Goal: Communication & Community: Answer question/provide support

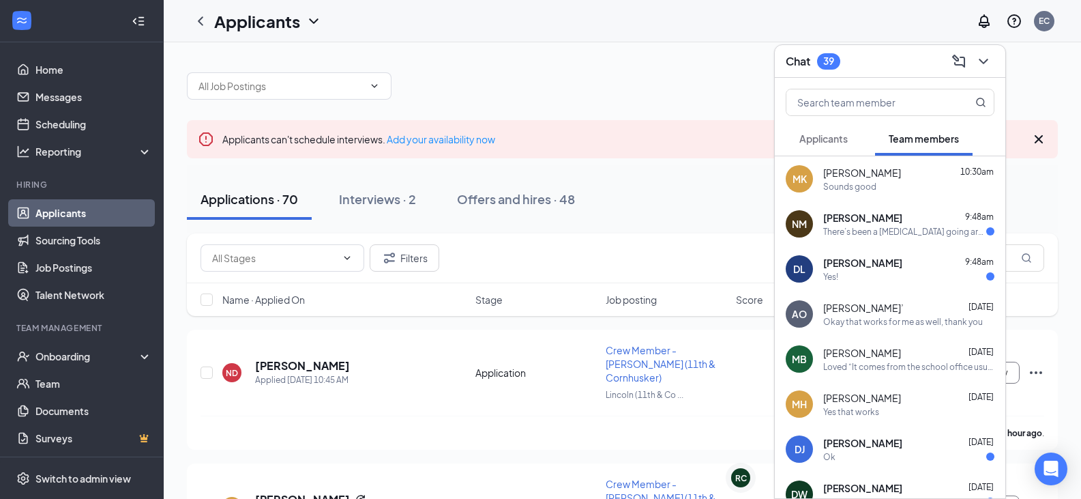
click at [985, 64] on icon "ChevronDown" at bounding box center [983, 61] width 16 height 16
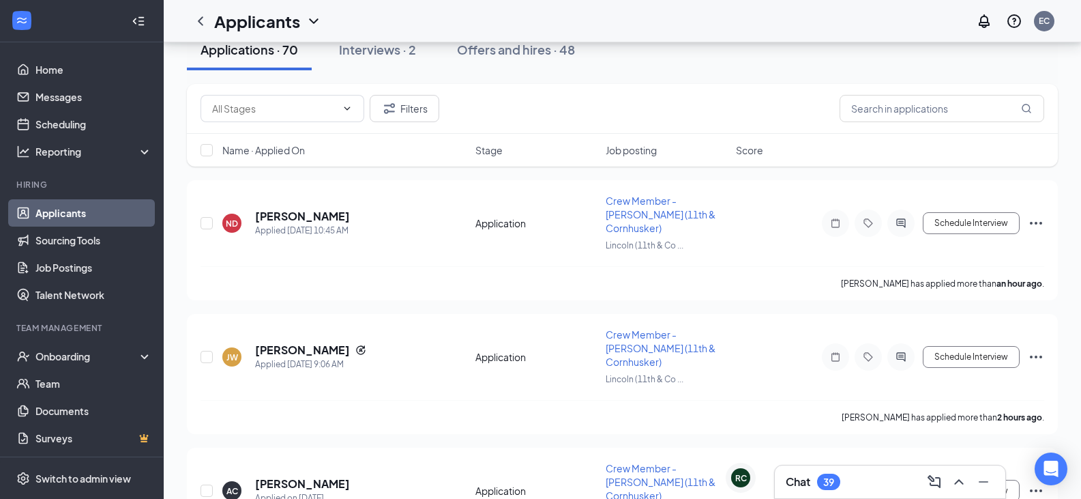
scroll to position [205, 0]
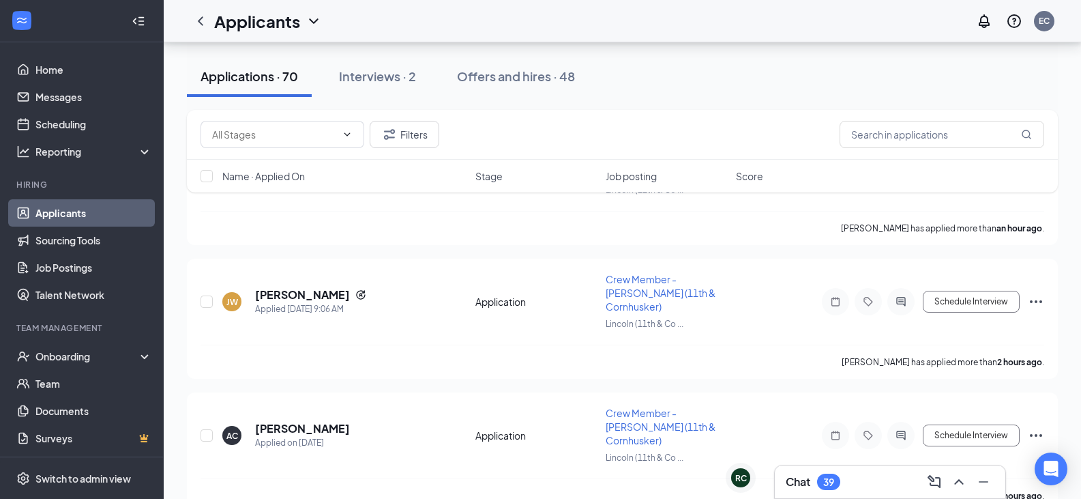
drag, startPoint x: 945, startPoint y: 162, endPoint x: 946, endPoint y: 152, distance: 10.3
click at [945, 161] on div "Name · Applied On Stage Job posting Score" at bounding box center [622, 176] width 871 height 33
click at [946, 142] on input "text" at bounding box center [942, 134] width 205 height 27
click at [53, 108] on link "Messages" at bounding box center [93, 96] width 117 height 27
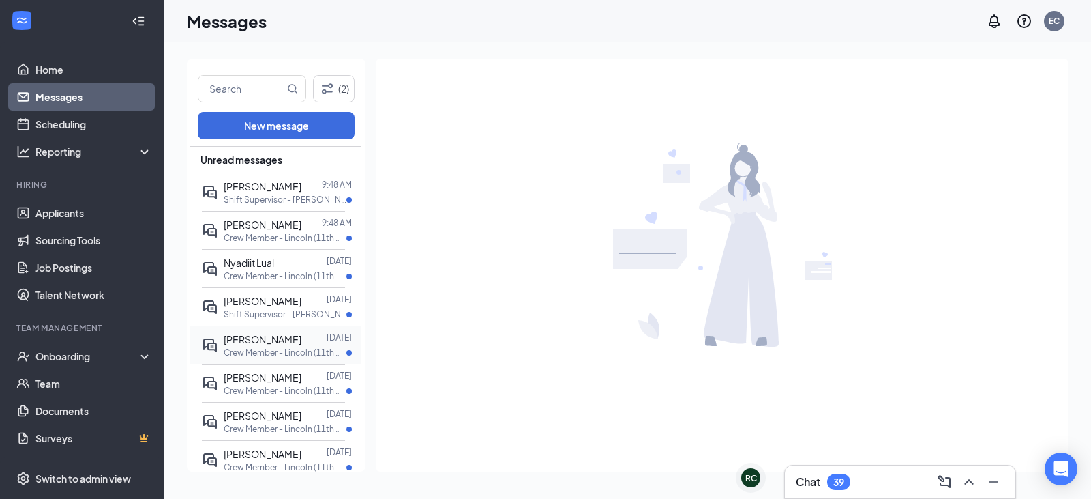
click at [260, 340] on span "[PERSON_NAME]" at bounding box center [263, 339] width 78 height 12
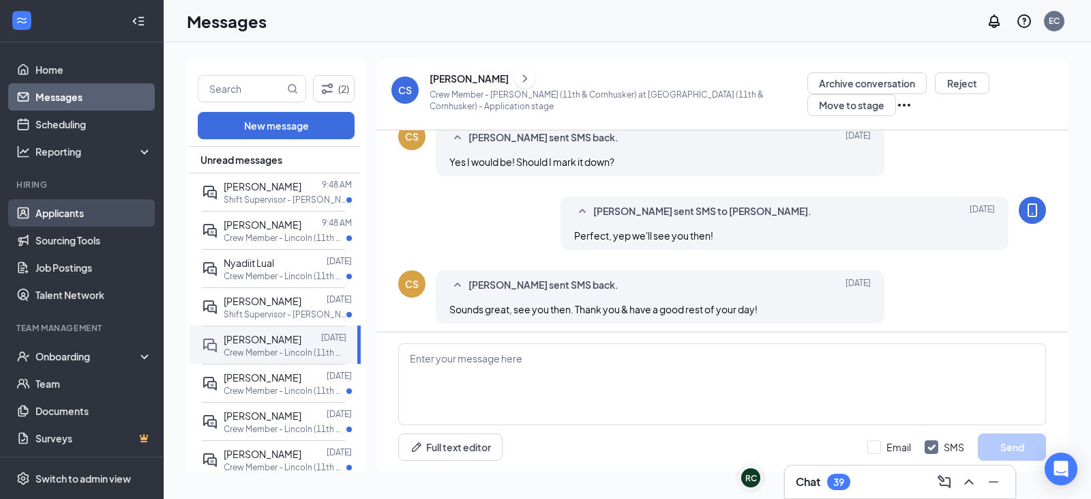
click at [83, 221] on link "Applicants" at bounding box center [93, 212] width 117 height 27
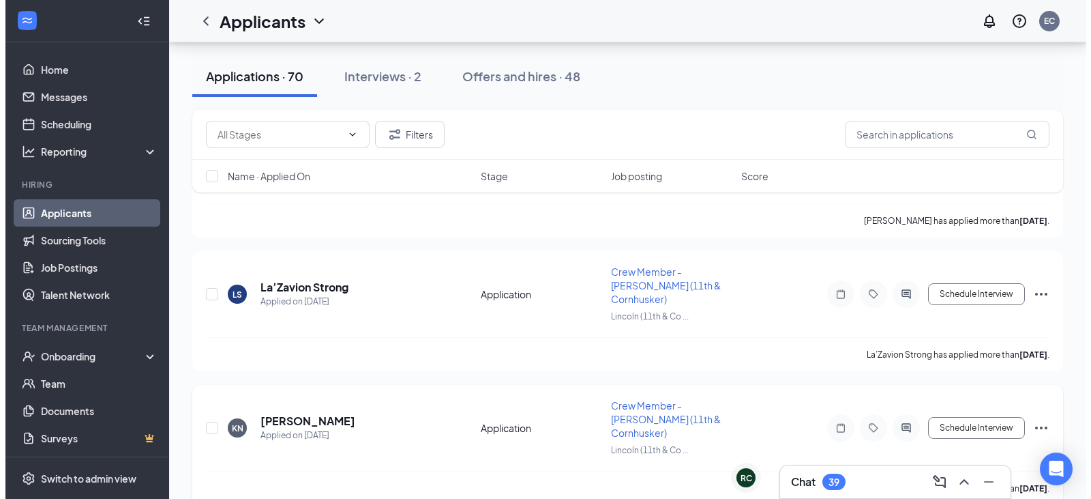
scroll to position [952, 0]
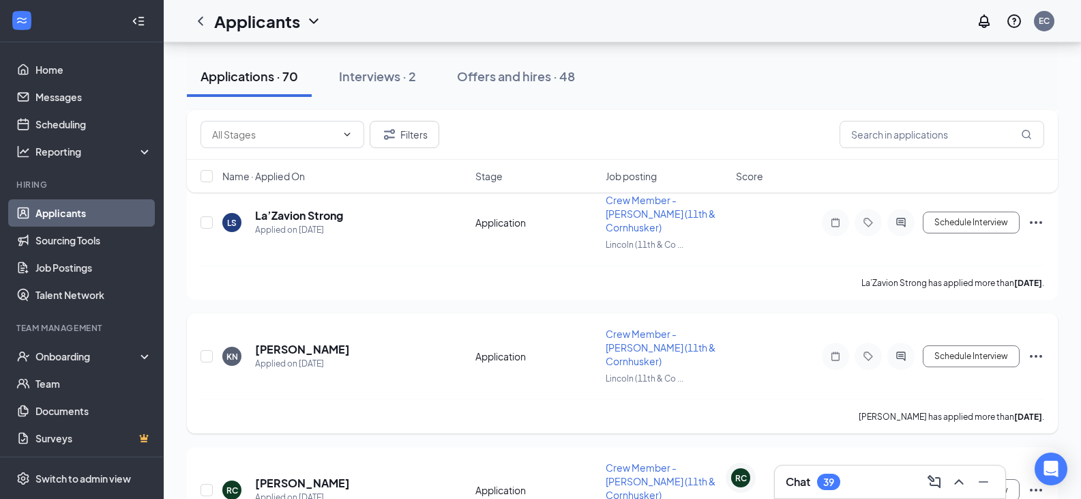
click at [325, 342] on h5 "[PERSON_NAME]" at bounding box center [302, 349] width 95 height 15
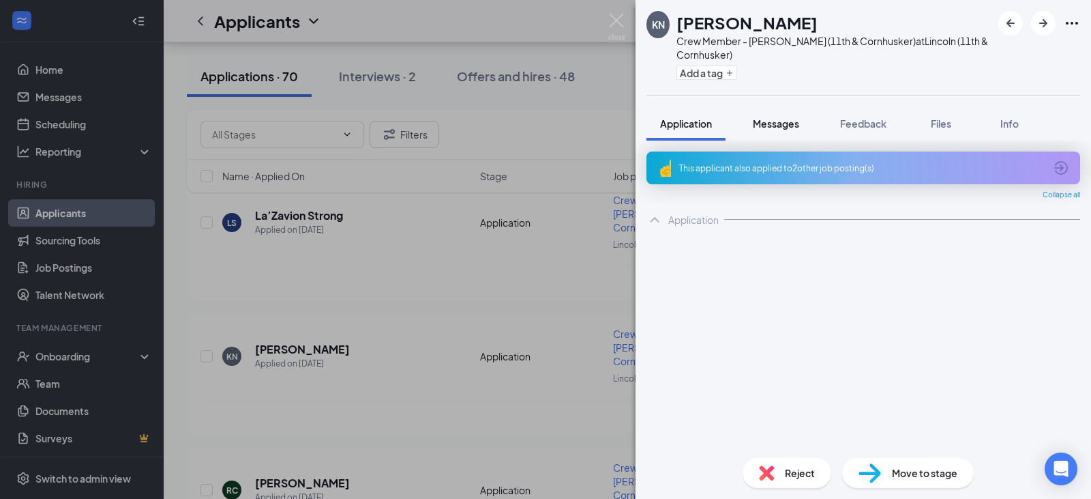
click at [796, 134] on button "Messages" at bounding box center [776, 123] width 74 height 34
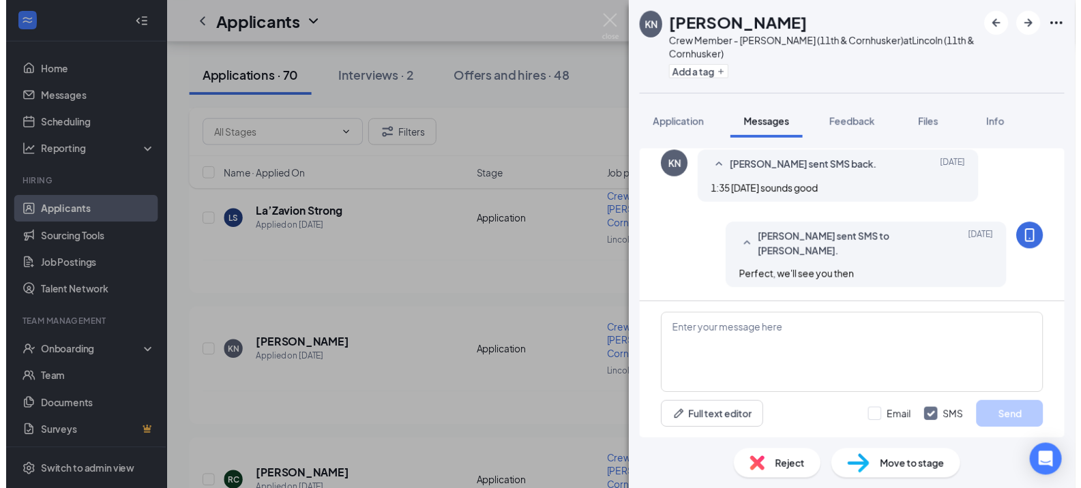
scroll to position [775, 0]
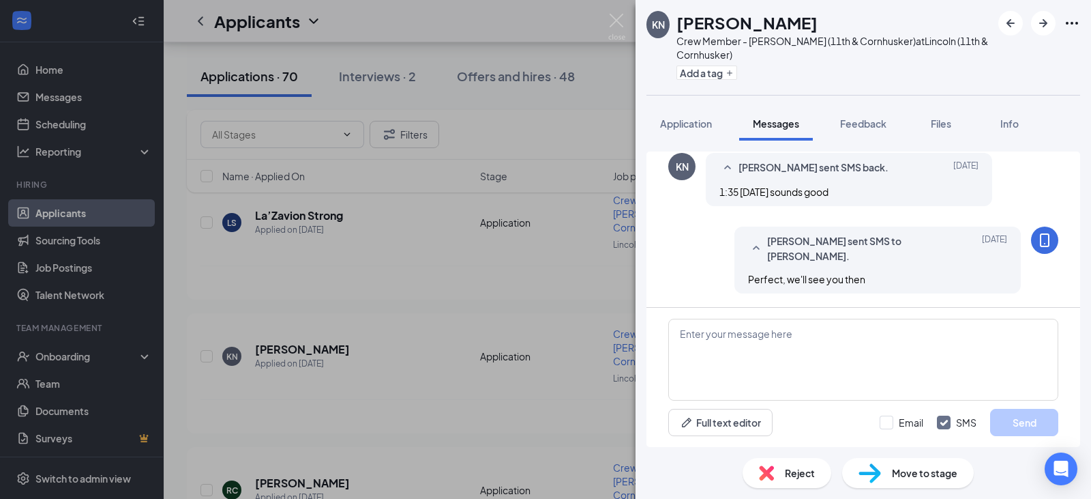
click at [524, 295] on div "KN [PERSON_NAME] Crew Member - Lincoln (11th & [PERSON_NAME]) at Lincoln (11th …" at bounding box center [545, 249] width 1091 height 499
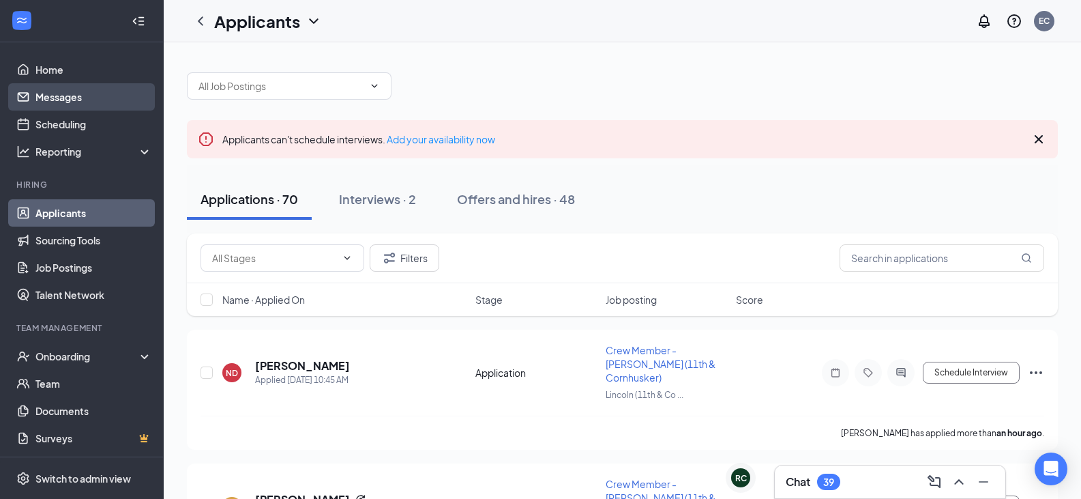
click at [80, 93] on link "Messages" at bounding box center [93, 96] width 117 height 27
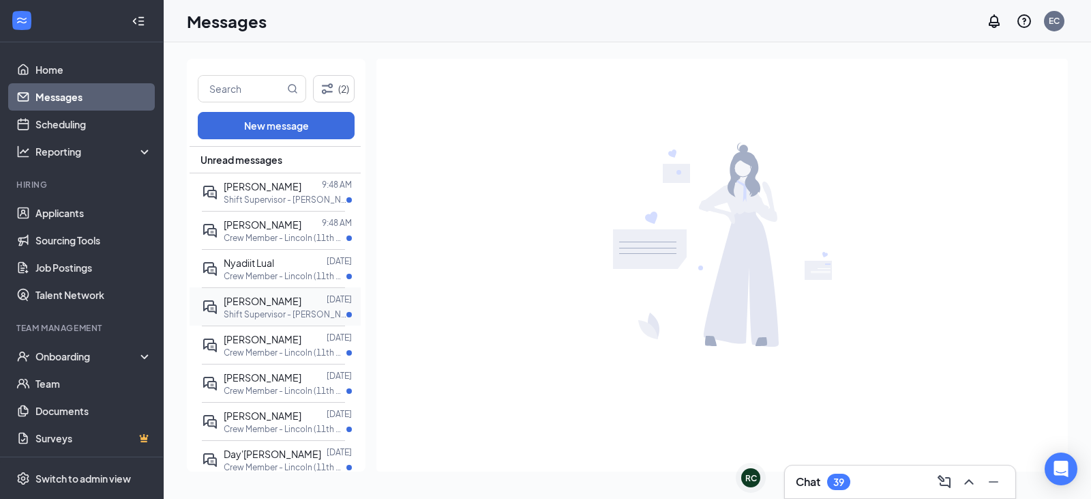
click at [279, 300] on span "[PERSON_NAME]" at bounding box center [263, 301] width 78 height 12
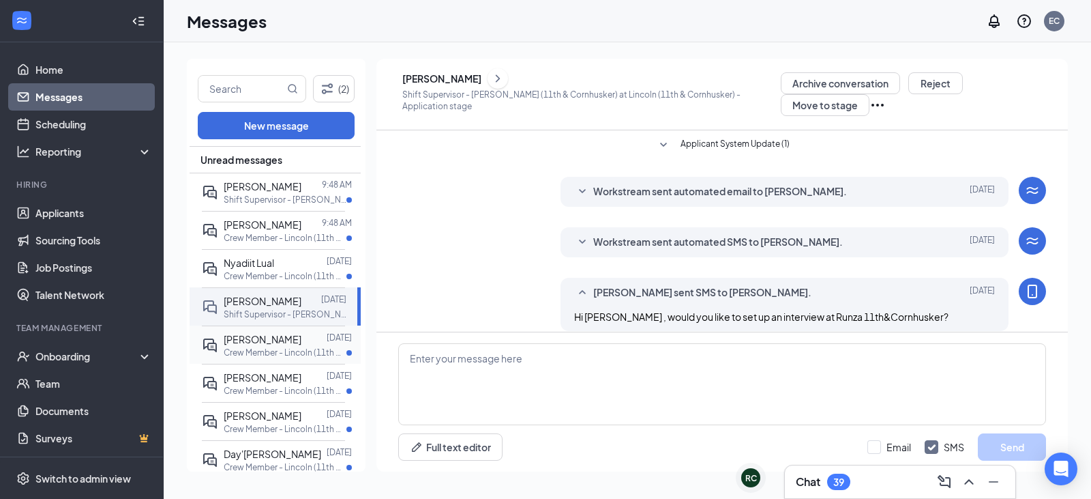
scroll to position [155, 0]
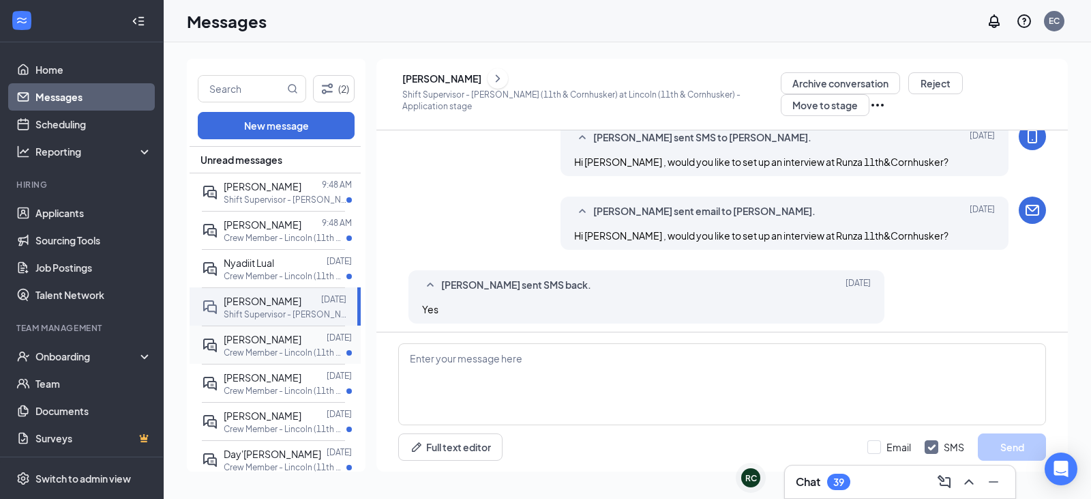
click at [275, 344] on span "[PERSON_NAME]" at bounding box center [263, 339] width 78 height 12
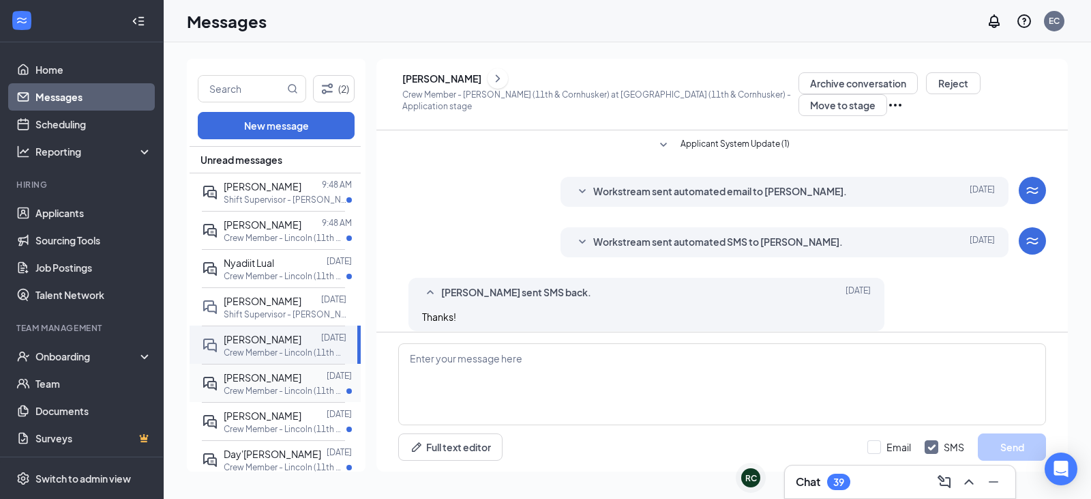
scroll to position [96, 0]
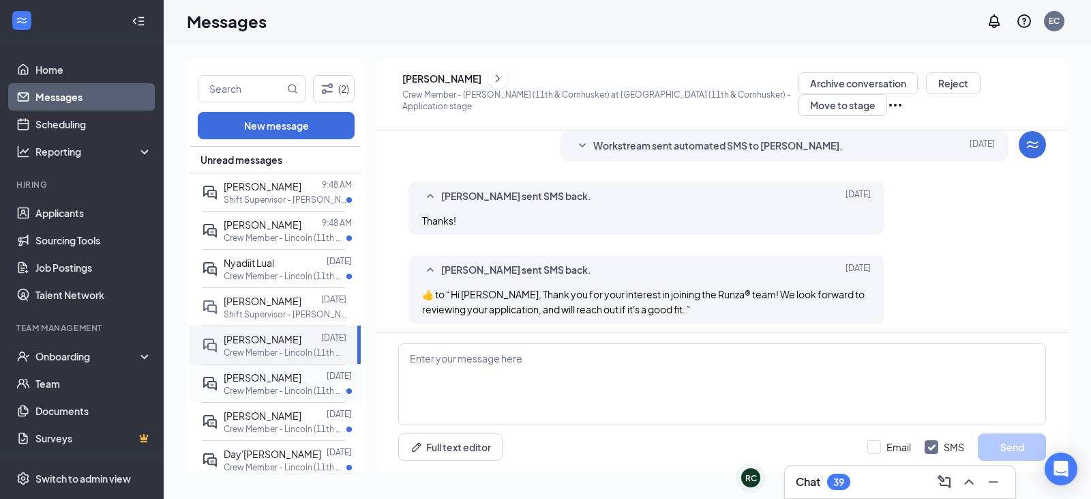
click at [273, 376] on span "[PERSON_NAME]" at bounding box center [263, 377] width 78 height 12
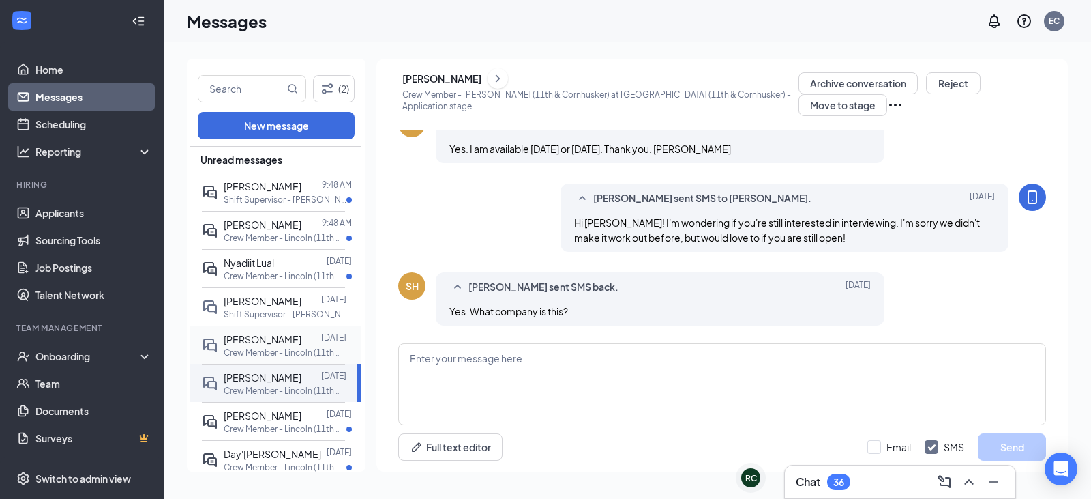
scroll to position [391, 0]
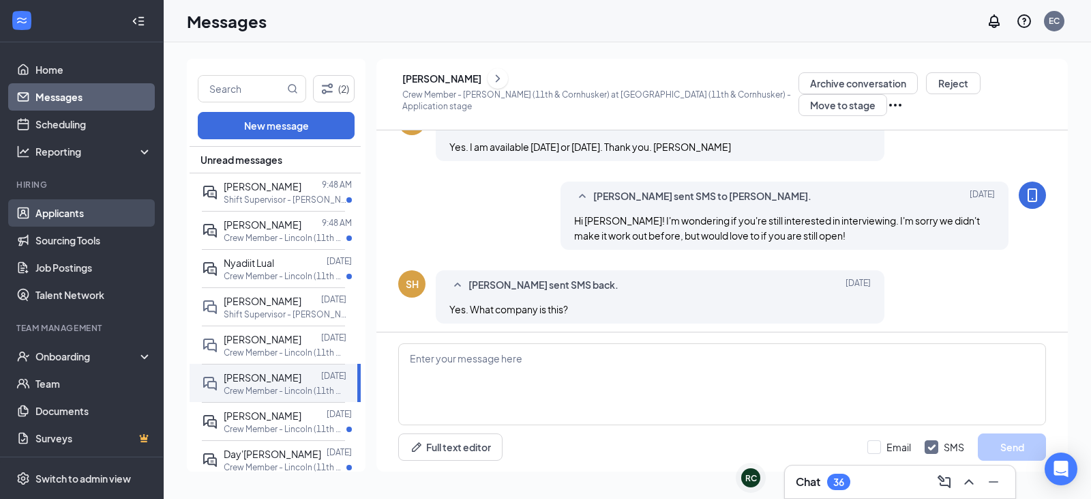
click at [70, 203] on link "Applicants" at bounding box center [93, 212] width 117 height 27
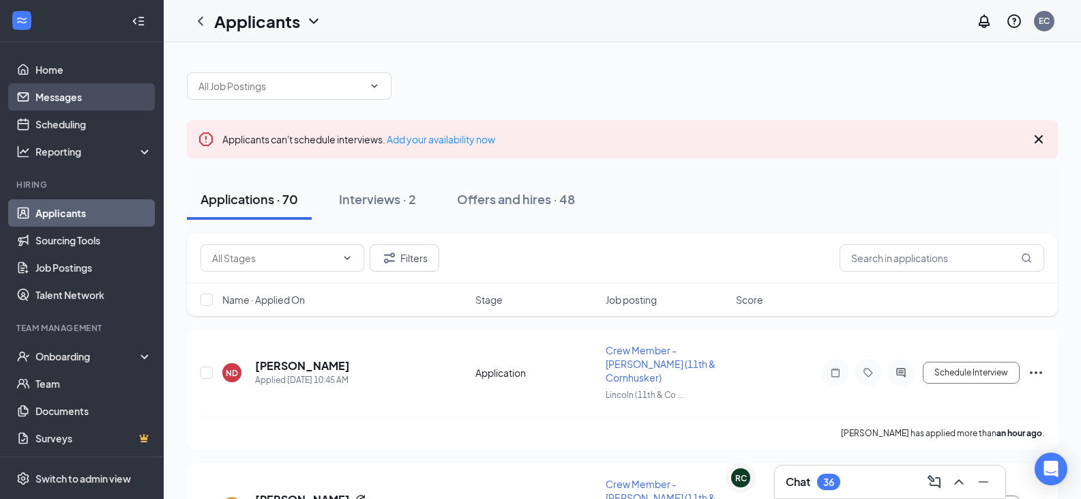
click at [51, 105] on link "Messages" at bounding box center [93, 96] width 117 height 27
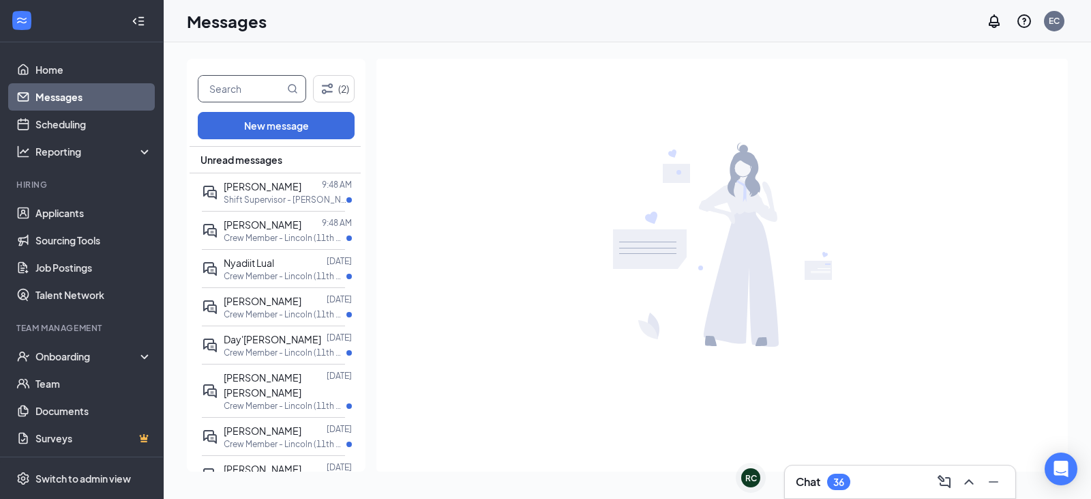
click at [220, 85] on input "text" at bounding box center [241, 89] width 86 height 26
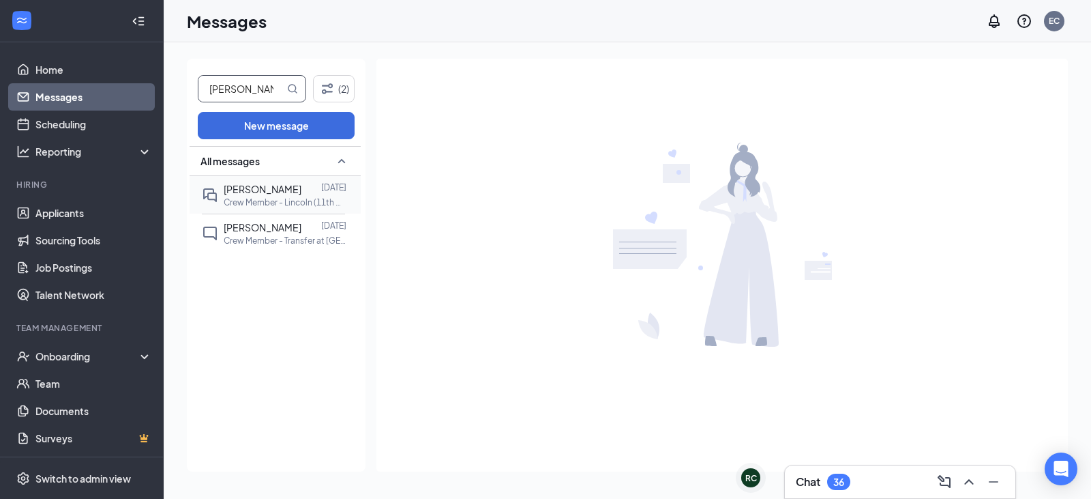
click at [260, 211] on div "[PERSON_NAME] [DATE] Crew Member - Lincoln (11th & Cornhusker) at [GEOGRAPHIC_D…" at bounding box center [273, 195] width 143 height 38
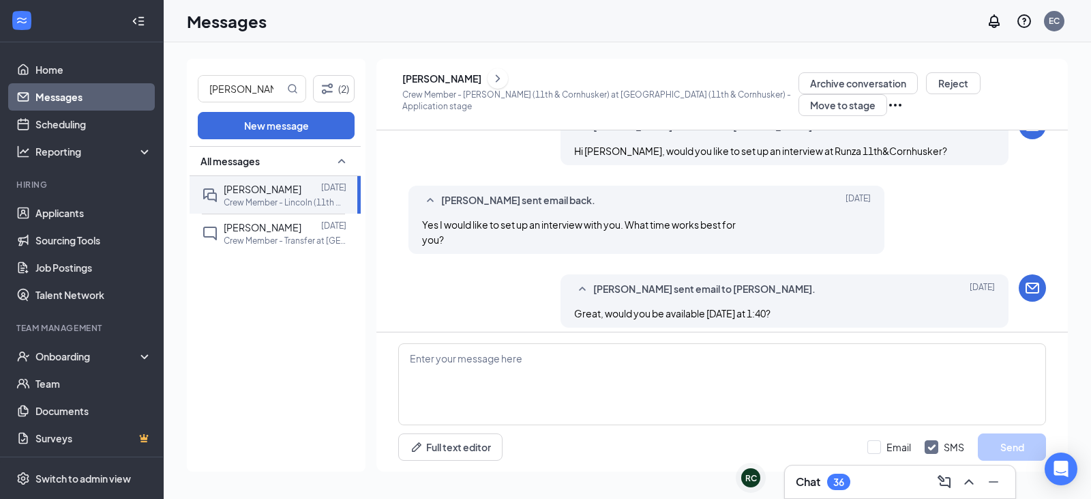
scroll to position [243, 0]
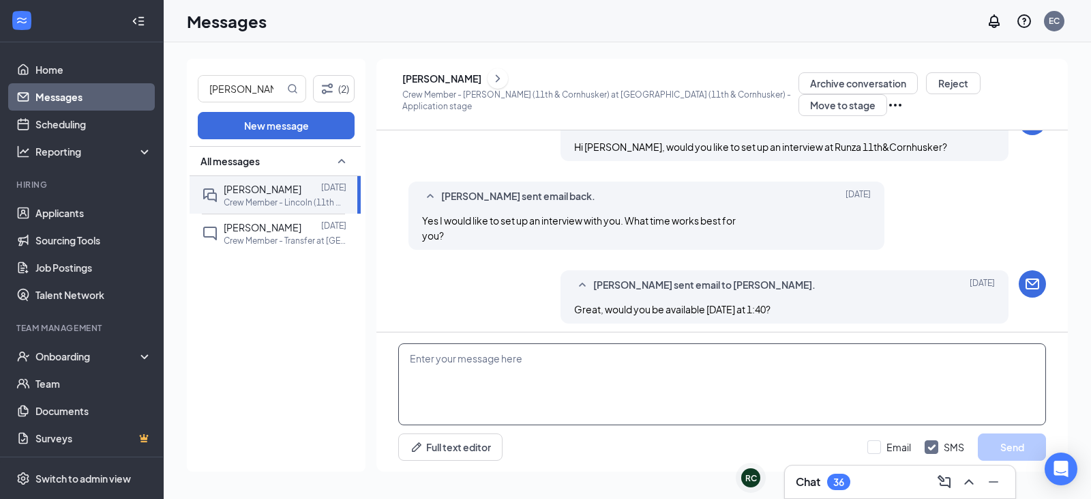
click at [692, 369] on textarea at bounding box center [722, 384] width 648 height 82
drag, startPoint x: 762, startPoint y: 406, endPoint x: 743, endPoint y: 406, distance: 18.4
drag, startPoint x: 743, startPoint y: 406, endPoint x: 254, endPoint y: 95, distance: 580.5
click at [254, 95] on input "[PERSON_NAME]" at bounding box center [241, 89] width 86 height 26
drag, startPoint x: 254, startPoint y: 95, endPoint x: 205, endPoint y: 102, distance: 49.6
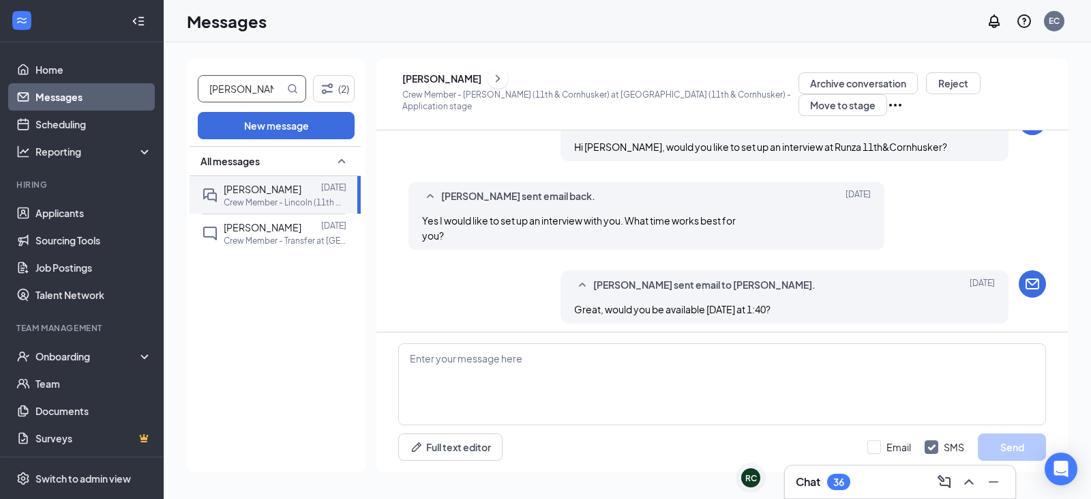
click at [205, 102] on span "[PERSON_NAME]" at bounding box center [252, 88] width 108 height 27
type input "savannah"
click at [282, 181] on div "[PERSON_NAME]" at bounding box center [263, 188] width 78 height 15
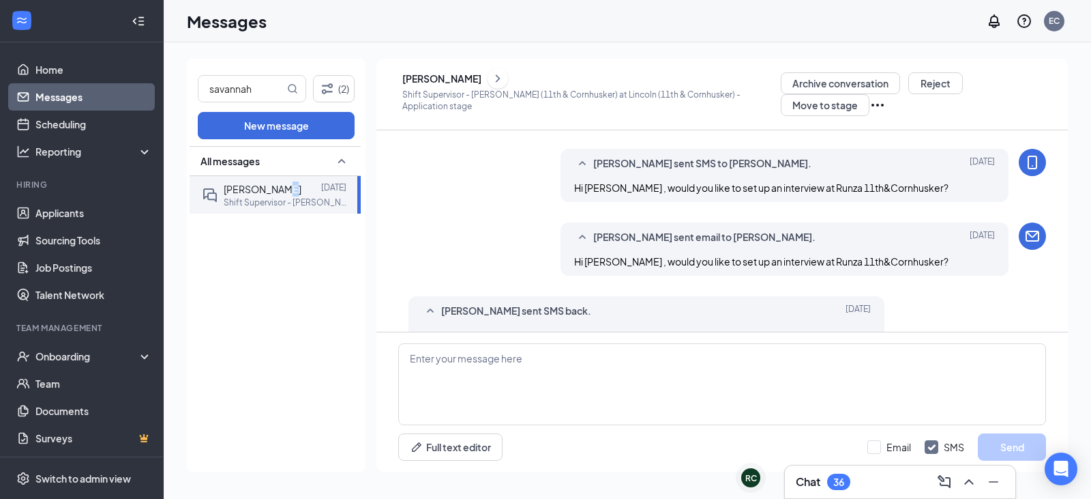
scroll to position [155, 0]
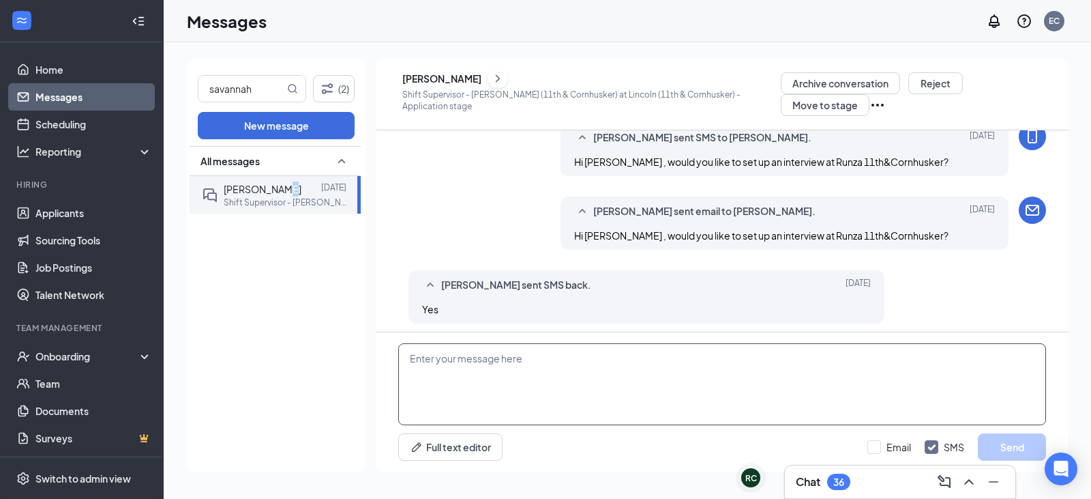
click at [728, 386] on textarea at bounding box center [722, 384] width 648 height 82
type textarea "Great, would you be available either [DATE] or [DATE] at 1:45?"
click at [1022, 441] on button "Send" at bounding box center [1012, 446] width 68 height 27
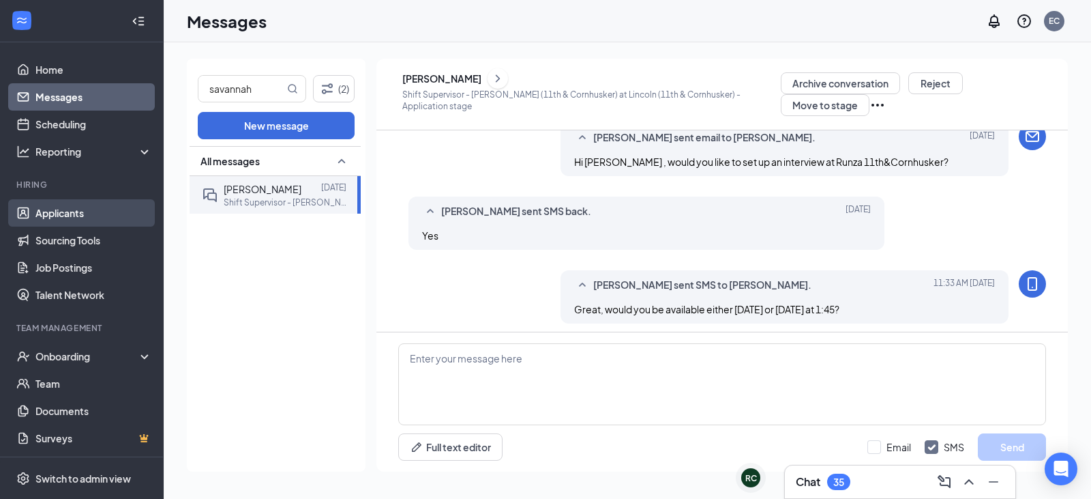
click at [63, 221] on link "Applicants" at bounding box center [93, 212] width 117 height 27
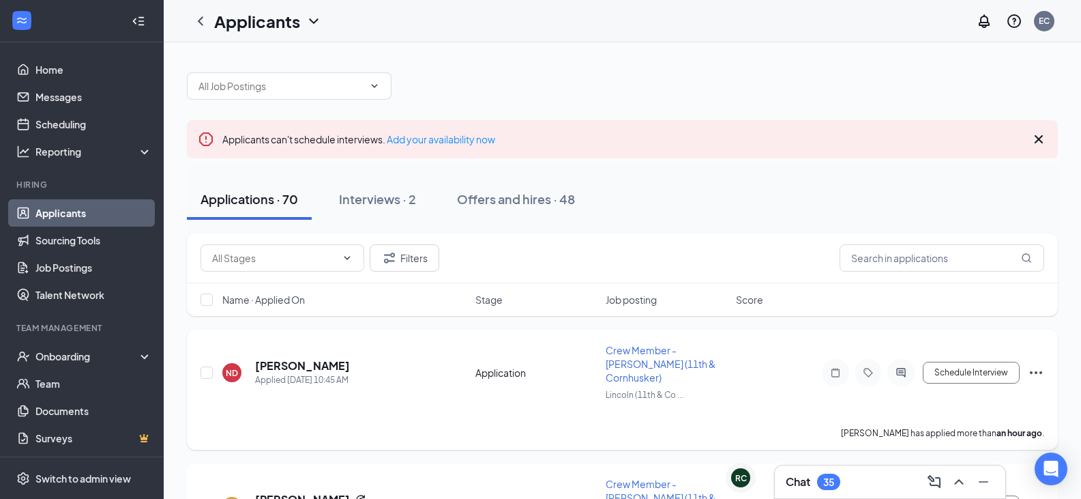
click at [300, 365] on h5 "[PERSON_NAME]" at bounding box center [302, 365] width 95 height 15
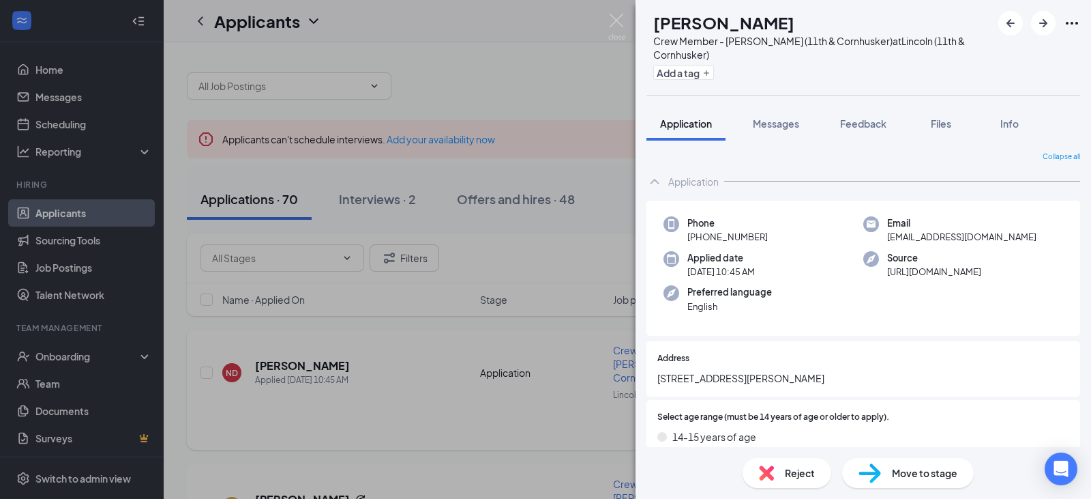
click at [368, 337] on div "ND [PERSON_NAME] Crew Member - Lincoln (11th & Cornhusker) at [GEOGRAPHIC_DATA]…" at bounding box center [545, 249] width 1091 height 499
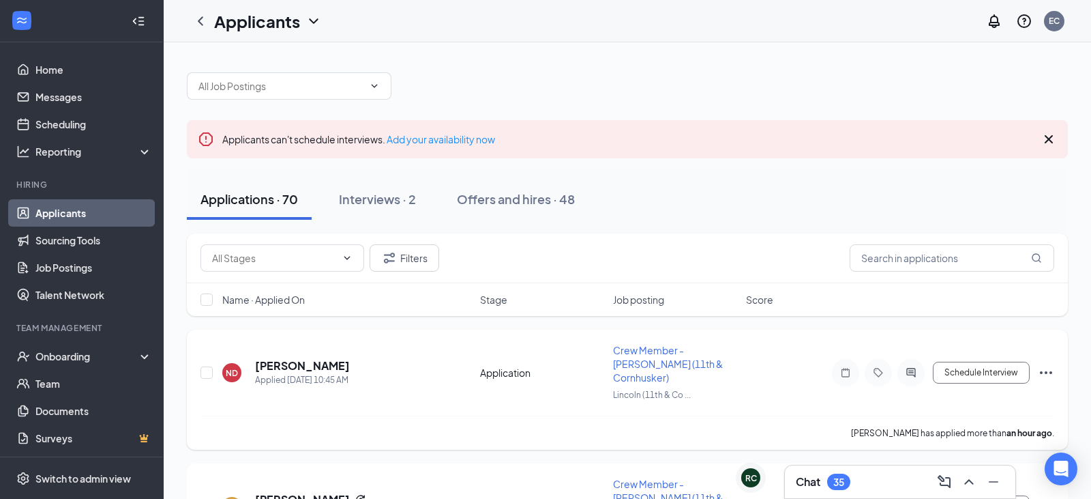
scroll to position [136, 0]
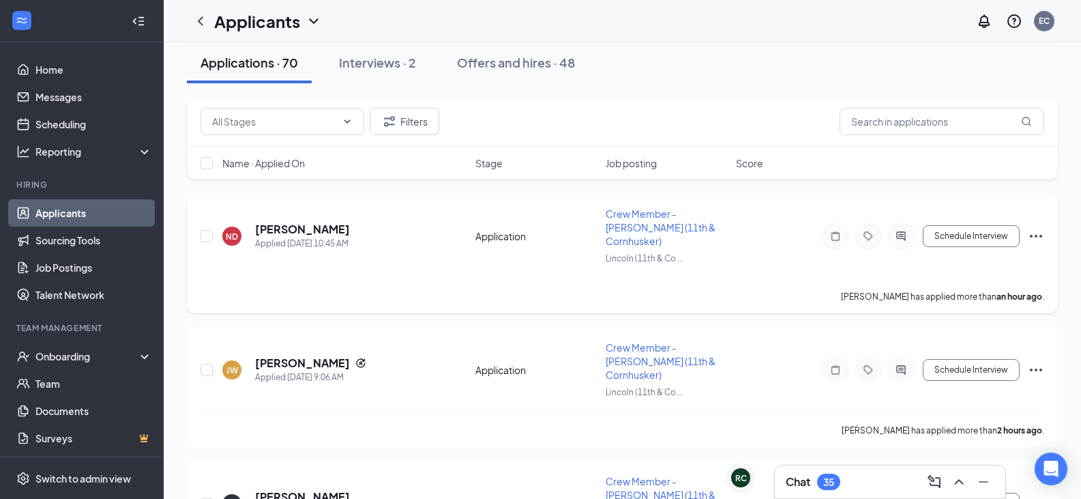
click at [299, 228] on h5 "[PERSON_NAME]" at bounding box center [302, 229] width 95 height 15
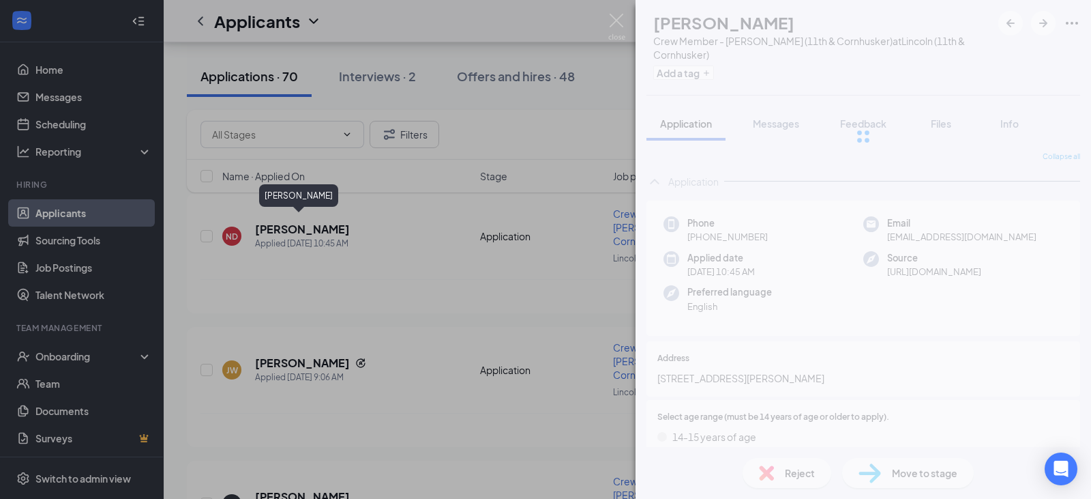
click at [785, 116] on div at bounding box center [864, 136] width 456 height 273
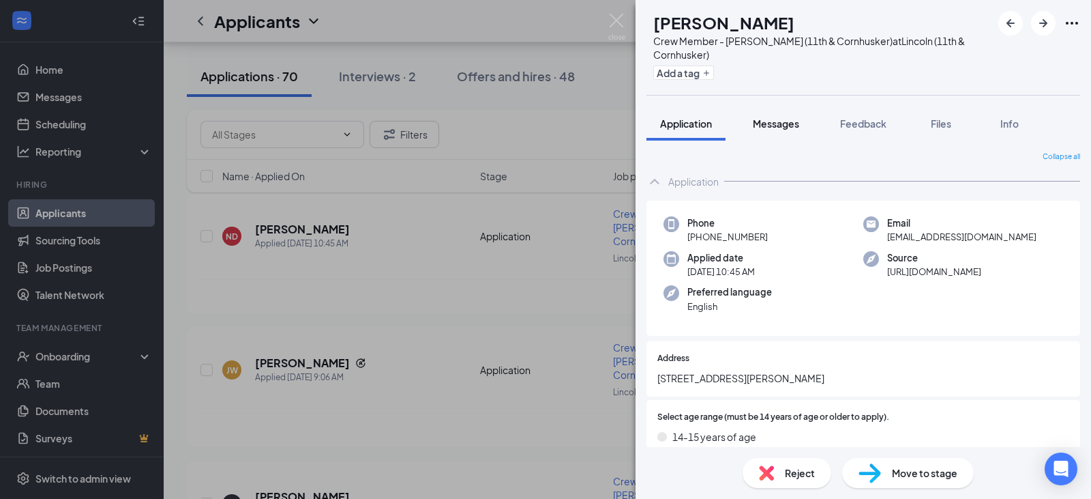
click at [786, 121] on span "Messages" at bounding box center [776, 123] width 46 height 12
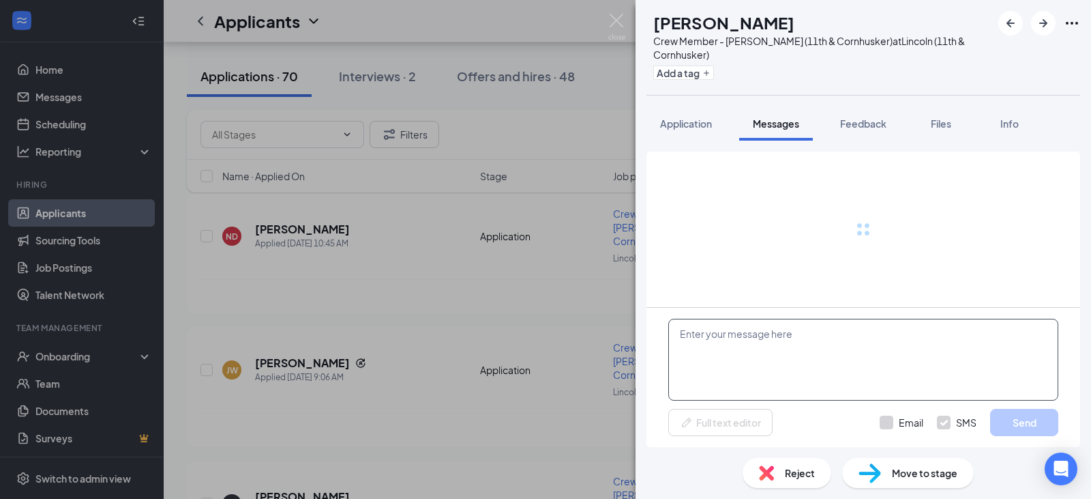
click at [799, 329] on textarea at bounding box center [863, 360] width 390 height 82
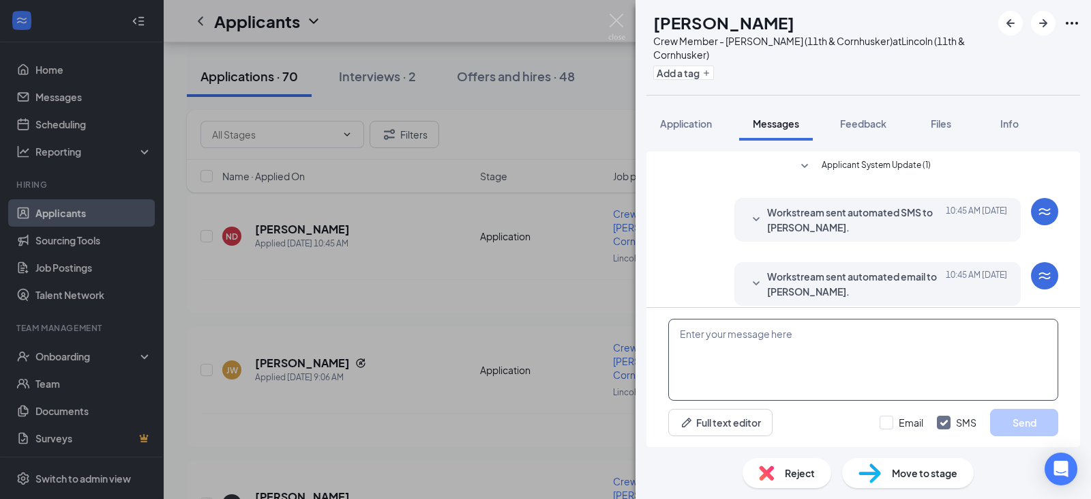
scroll to position [12, 0]
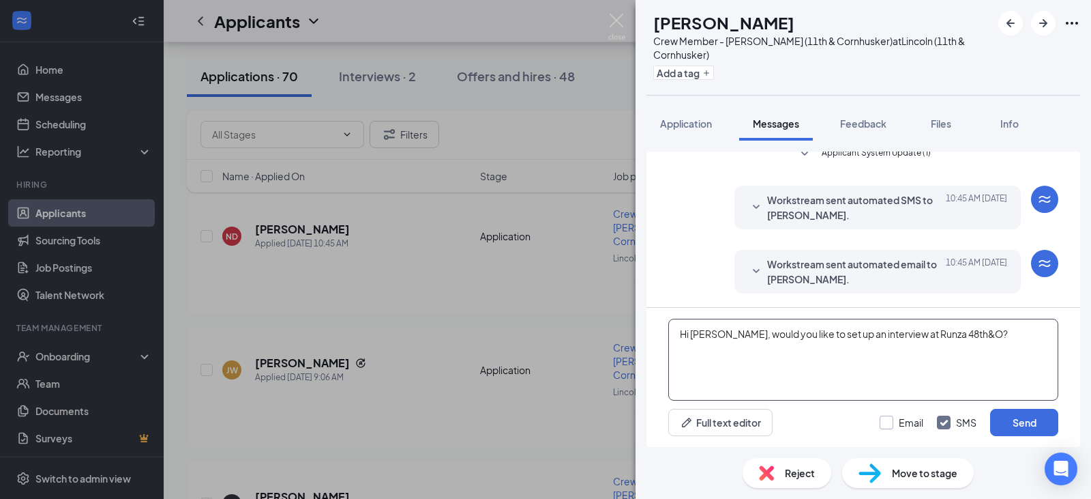
type textarea "Hi [PERSON_NAME], would you like to set up an interview at Runza 48th&O?"
click at [884, 419] on input "Email" at bounding box center [902, 422] width 44 height 14
checkbox input "true"
drag, startPoint x: 768, startPoint y: 359, endPoint x: 522, endPoint y: 378, distance: 246.9
click at [522, 378] on div "ND [PERSON_NAME] Crew Member - [GEOGRAPHIC_DATA] (11th & Cornhusker) at [GEOGRA…" at bounding box center [545, 249] width 1091 height 499
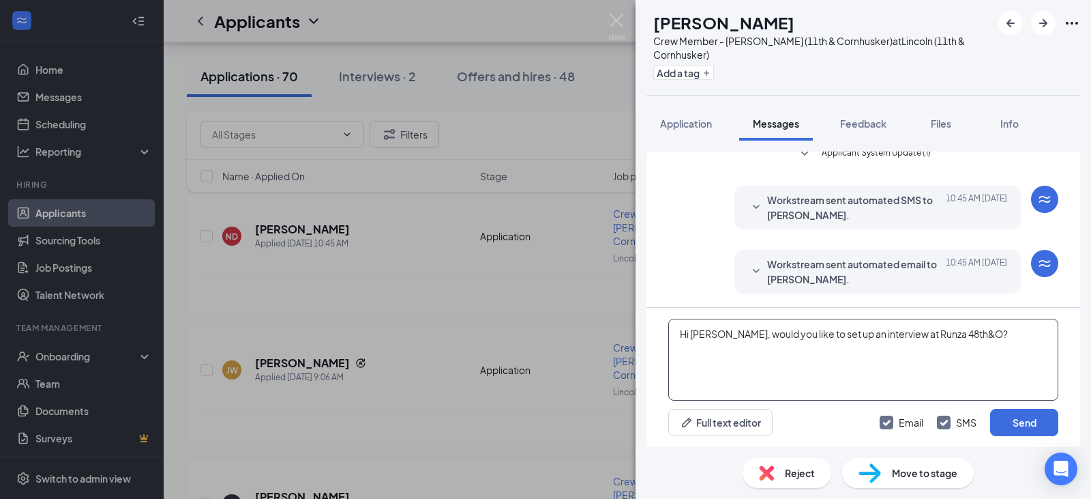
click at [988, 338] on textarea "Hi [PERSON_NAME], would you like to set up an interview at Runza 48th&O?" at bounding box center [863, 360] width 390 height 82
click at [984, 336] on textarea "Hi [PERSON_NAME], would you like to set up an interview at Runza 48th&O?" at bounding box center [863, 360] width 390 height 82
click at [984, 331] on textarea "Hi [PERSON_NAME], would you like to set up an interview at Runza 48th&O?" at bounding box center [863, 360] width 390 height 82
click at [988, 328] on textarea "Hi [PERSON_NAME], would you like to set up an interview at Runza 48th&O?" at bounding box center [863, 360] width 390 height 82
drag, startPoint x: 1014, startPoint y: 337, endPoint x: 668, endPoint y: 372, distance: 348.2
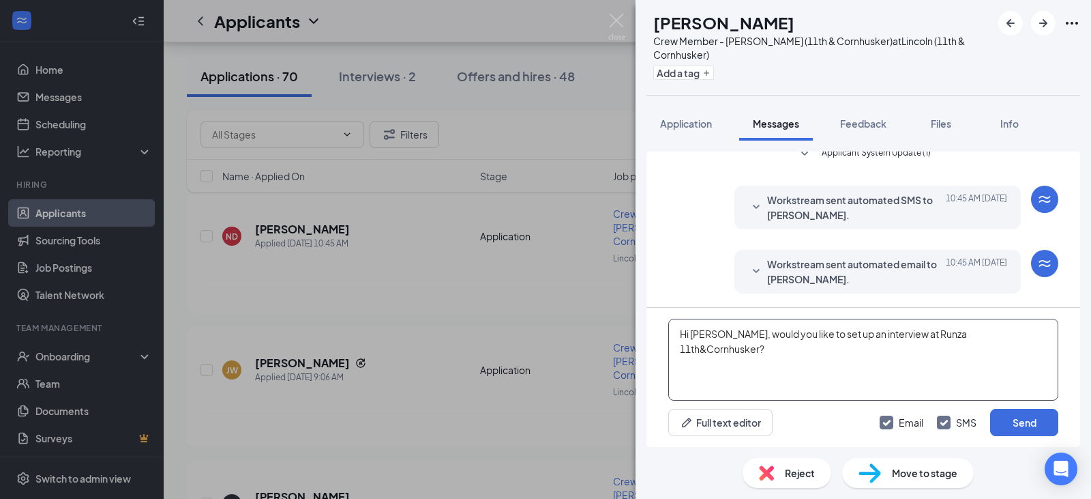
click at [668, 372] on div "Hi [PERSON_NAME], would you like to set up an interview at Runza 11th&Cornhuske…" at bounding box center [864, 377] width 434 height 139
type textarea "Hi [PERSON_NAME], would you like to set up an interview at Runza 11th&Cornhuske…"
click at [1026, 414] on button "Send" at bounding box center [1024, 422] width 68 height 27
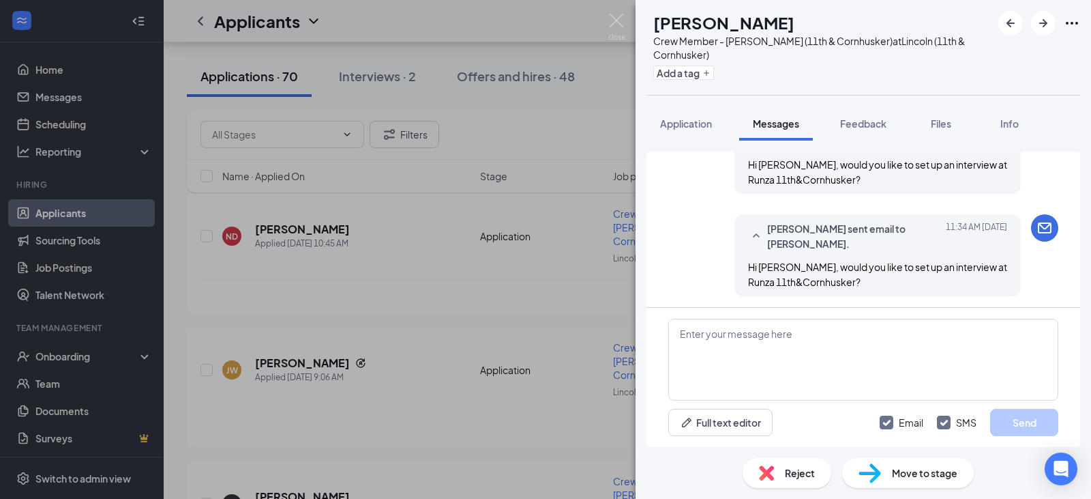
scroll to position [217, 0]
click at [394, 295] on div "ND [PERSON_NAME] Crew Member - [GEOGRAPHIC_DATA] (11th & Cornhusker) at [GEOGRA…" at bounding box center [545, 249] width 1091 height 499
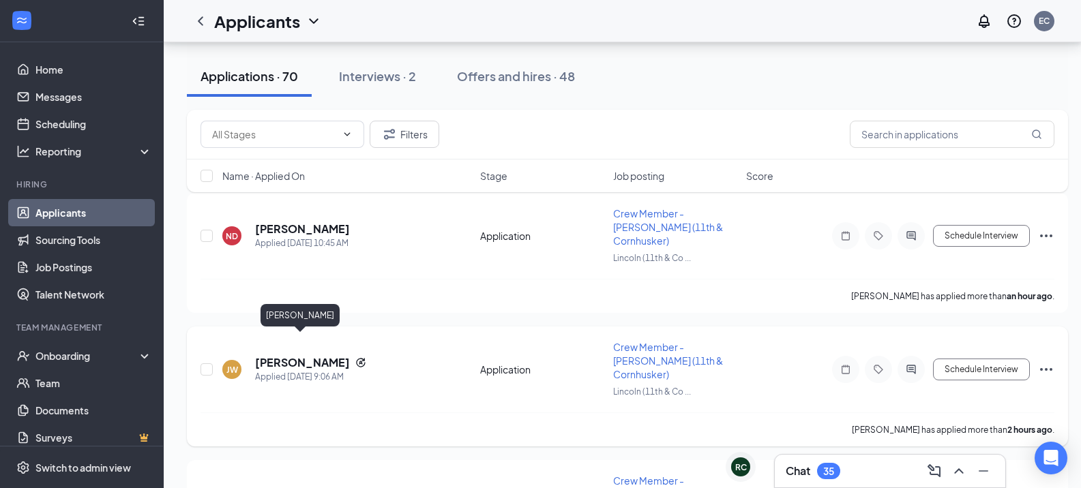
click at [314, 355] on h5 "[PERSON_NAME]" at bounding box center [302, 362] width 95 height 15
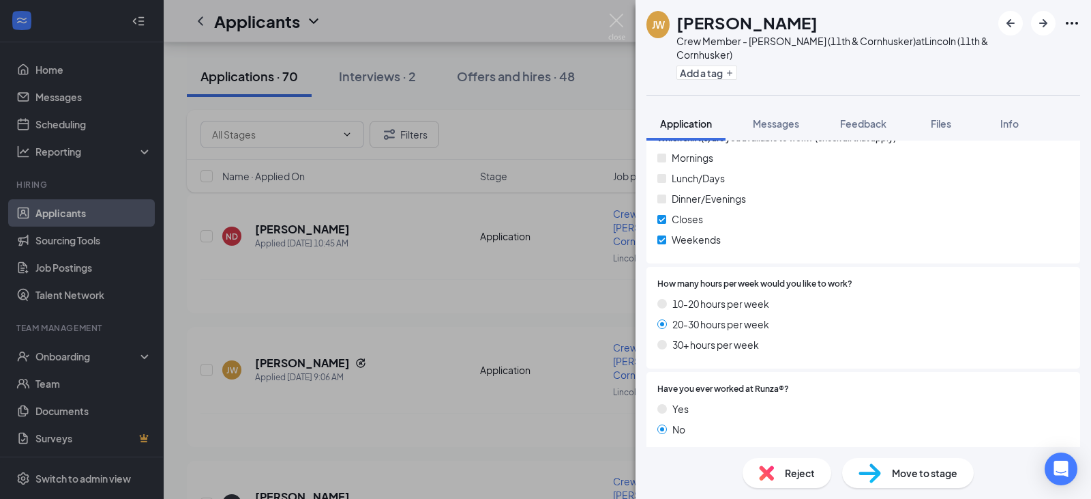
scroll to position [641, 0]
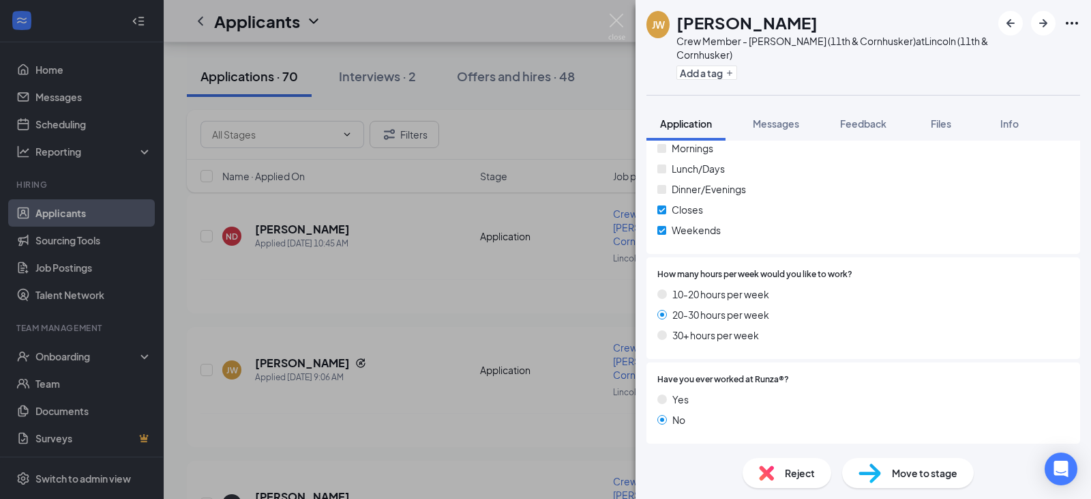
click at [443, 393] on div "[PERSON_NAME] jaymeon [PERSON_NAME] Crew Member - Lincoln (11th & Cornhusker) a…" at bounding box center [545, 249] width 1091 height 499
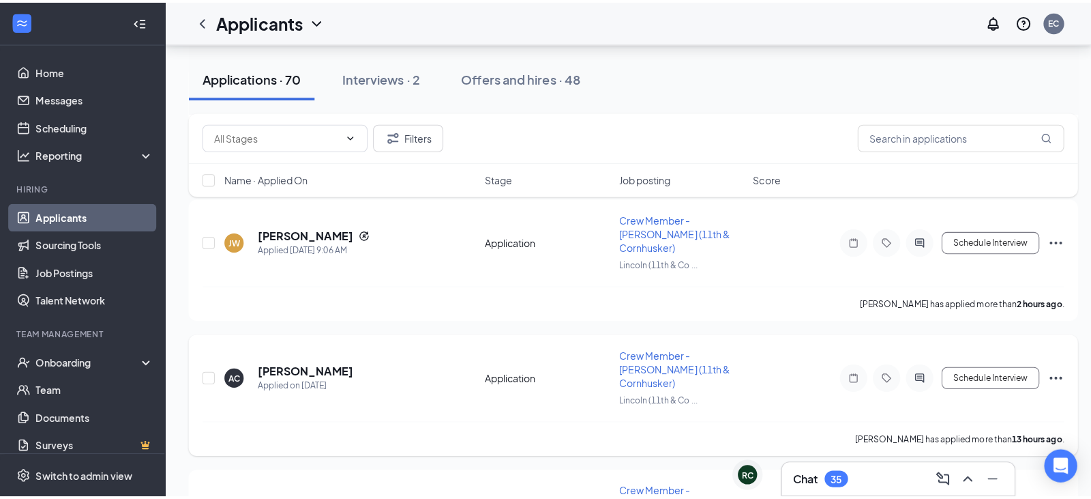
scroll to position [273, 0]
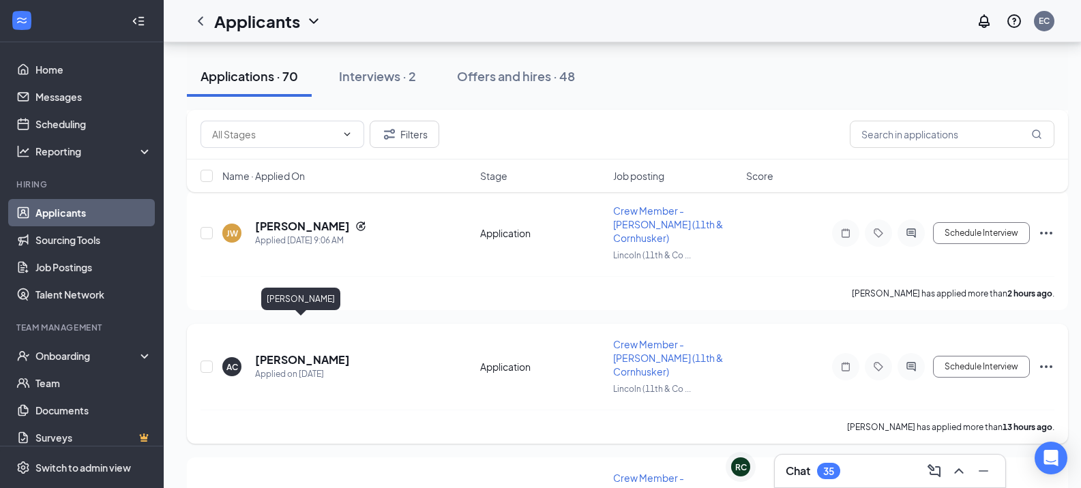
click at [309, 353] on h5 "[PERSON_NAME]" at bounding box center [302, 360] width 95 height 15
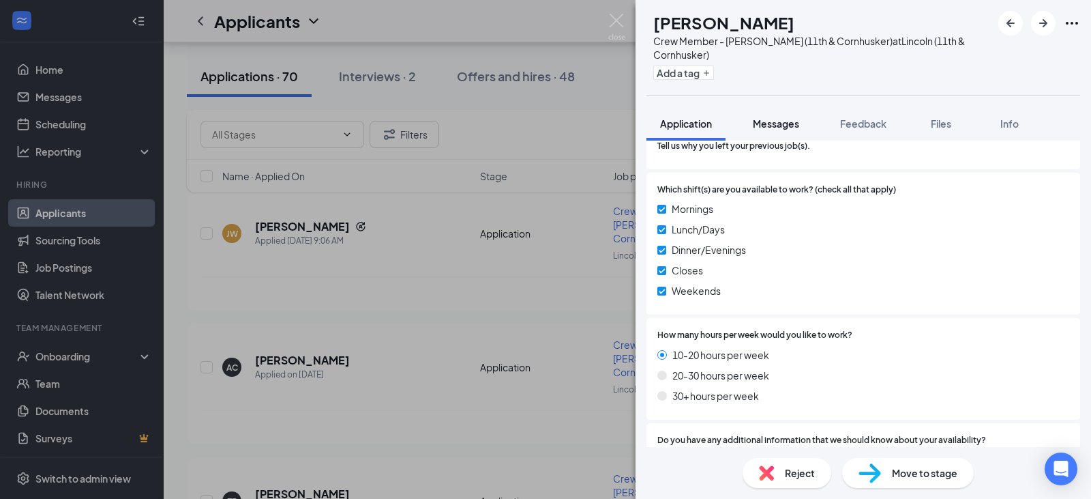
scroll to position [636, 0]
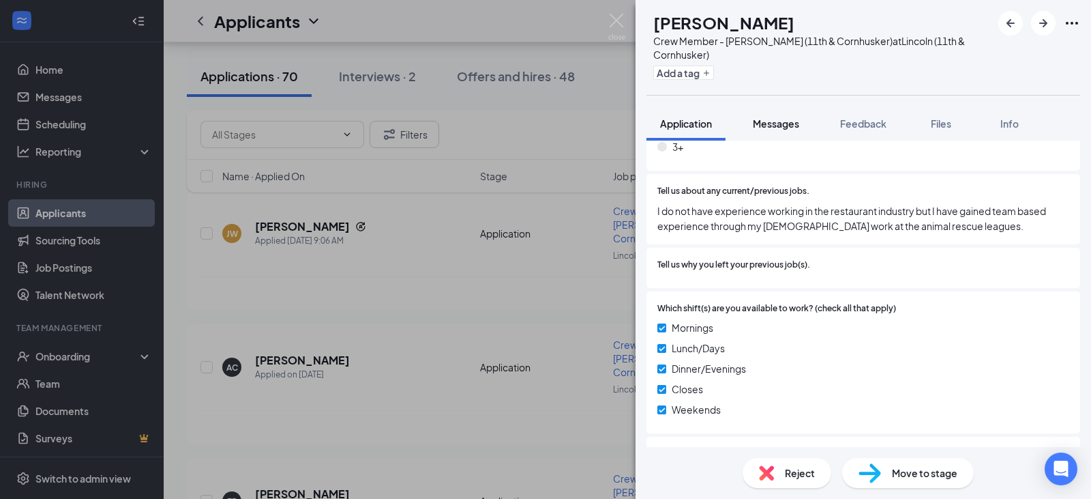
click at [794, 113] on button "Messages" at bounding box center [776, 123] width 74 height 34
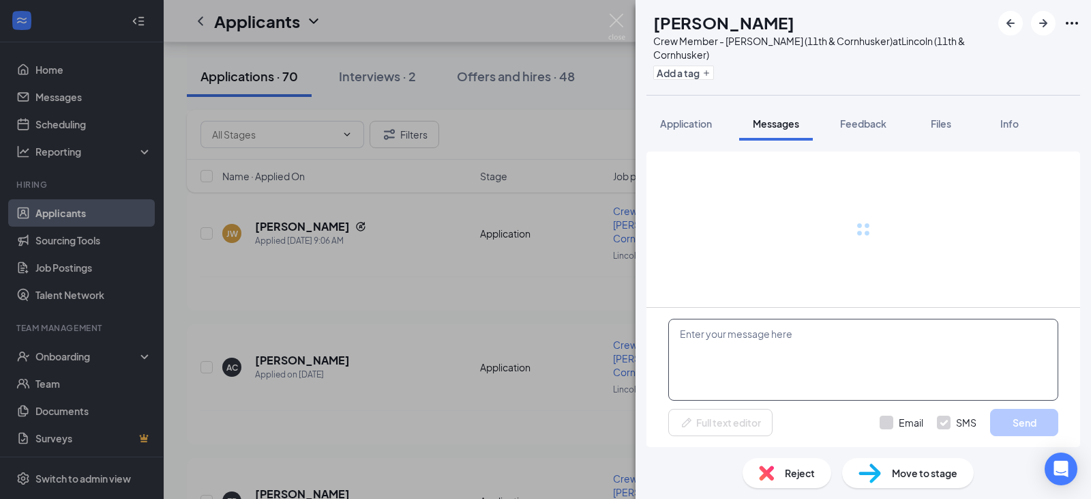
click at [799, 359] on textarea at bounding box center [863, 360] width 390 height 82
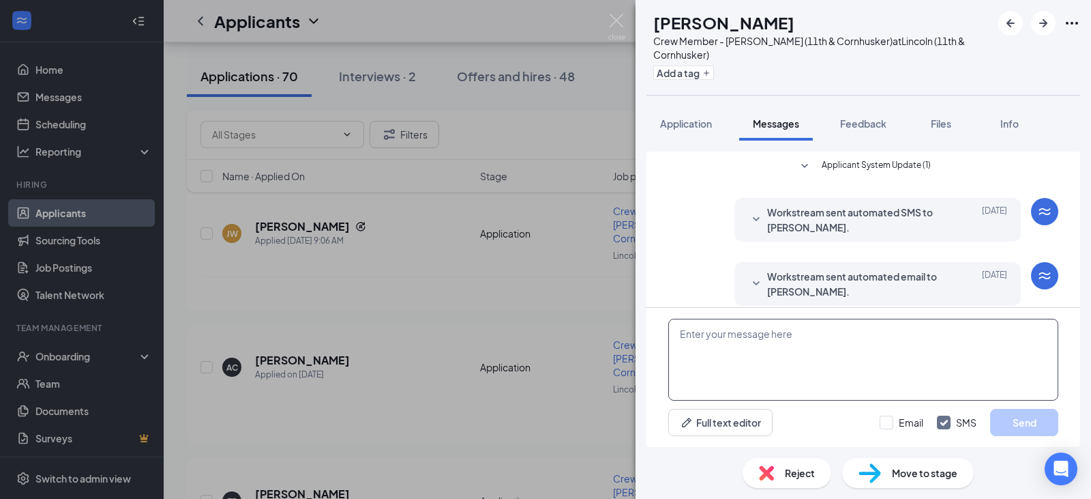
scroll to position [12, 0]
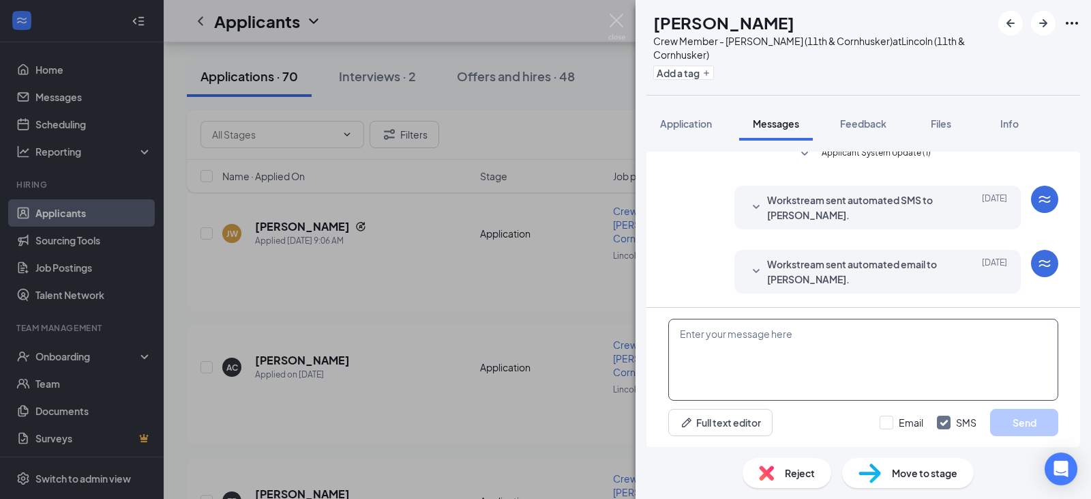
paste textarea "Hi [PERSON_NAME], would you like to set up an interview at Runza 11th&Cornhuske…"
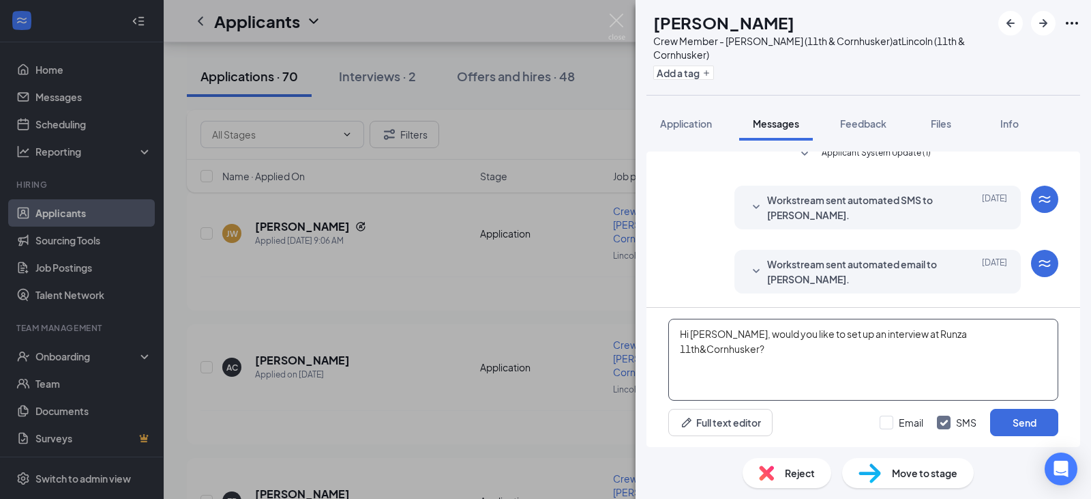
click at [722, 331] on textarea "Hi [PERSON_NAME], would you like to set up an interview at Runza 11th&Cornhuske…" at bounding box center [863, 360] width 390 height 82
type textarea "Hi [PERSON_NAME], would you like to set up an interview at Runza 11th&Cornhuske…"
click at [902, 424] on input "Email" at bounding box center [902, 422] width 44 height 14
checkbox input "true"
click at [1037, 413] on button "Send" at bounding box center [1024, 422] width 68 height 27
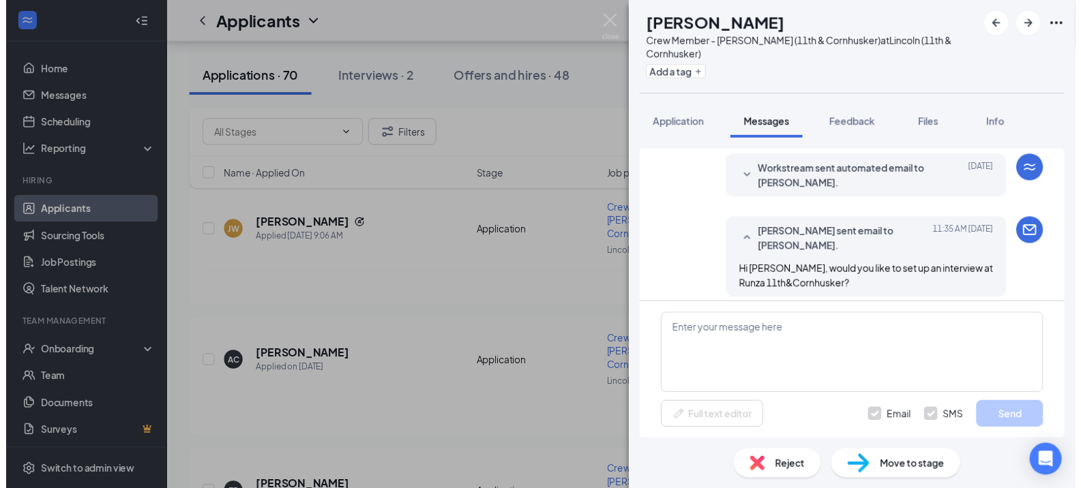
scroll to position [115, 0]
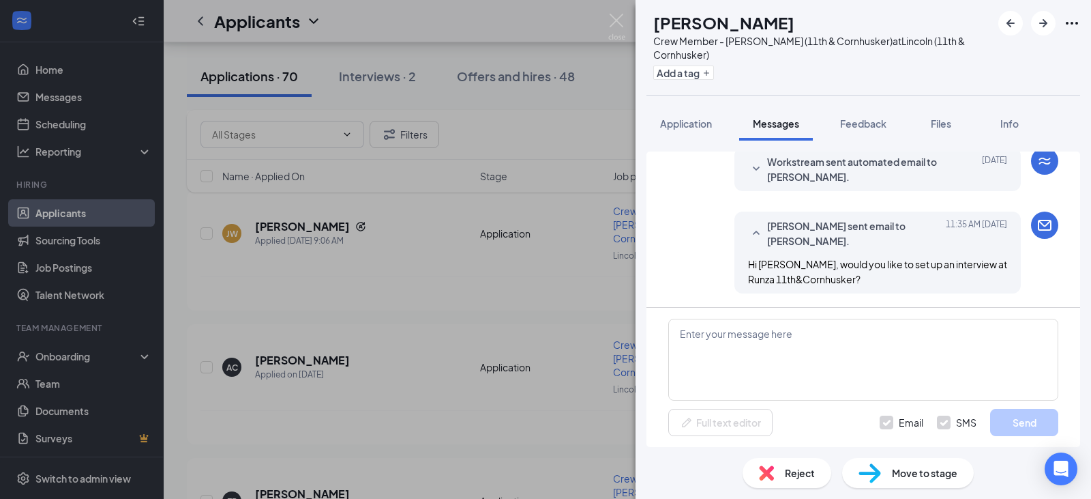
click at [345, 361] on div "AC [PERSON_NAME] Crew Member - Lincoln (11th & Cornhusker) at Lincoln (11th & C…" at bounding box center [545, 249] width 1091 height 499
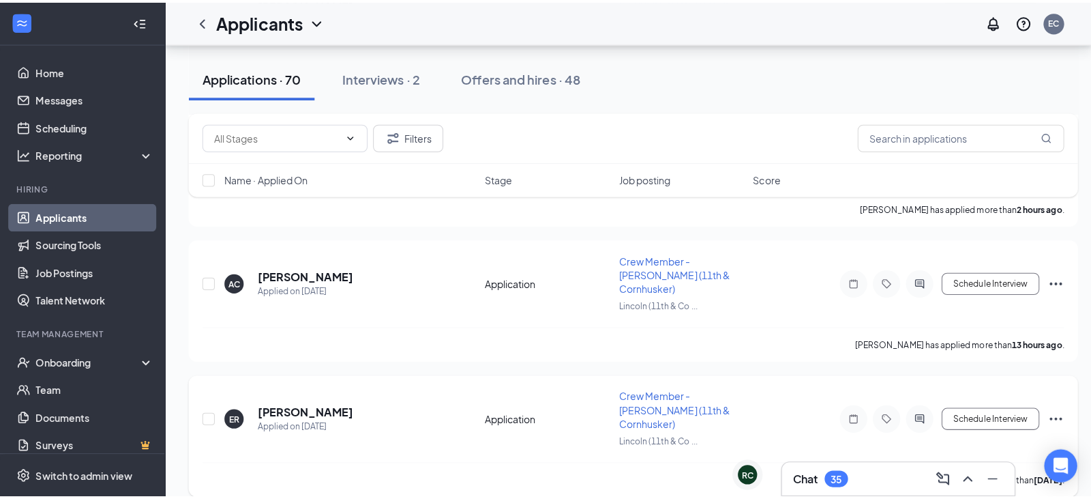
scroll to position [409, 0]
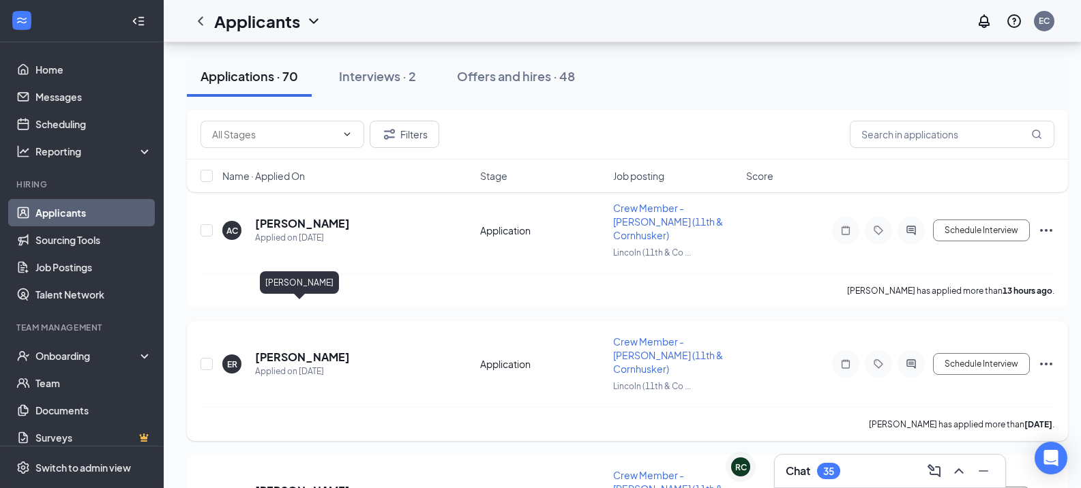
click at [291, 350] on h5 "[PERSON_NAME]" at bounding box center [302, 357] width 95 height 15
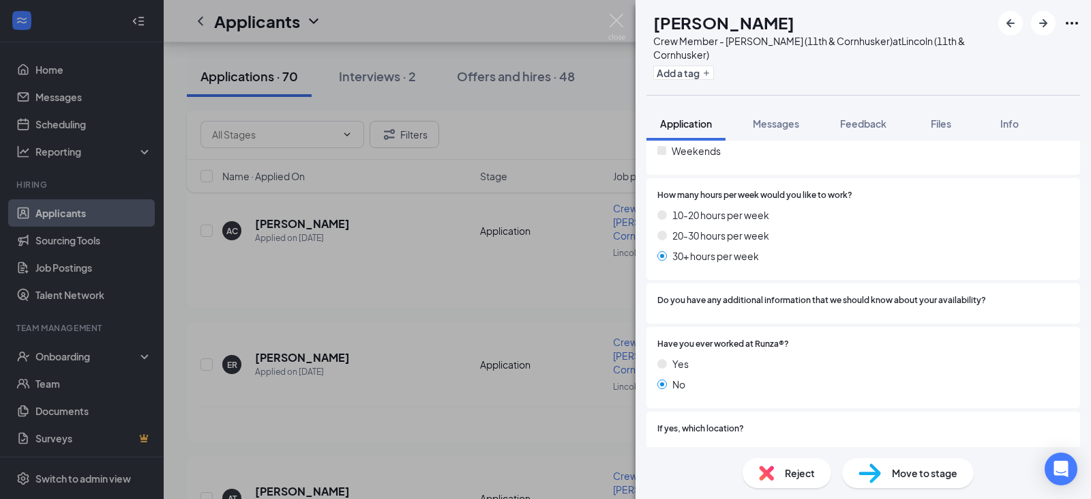
scroll to position [879, 0]
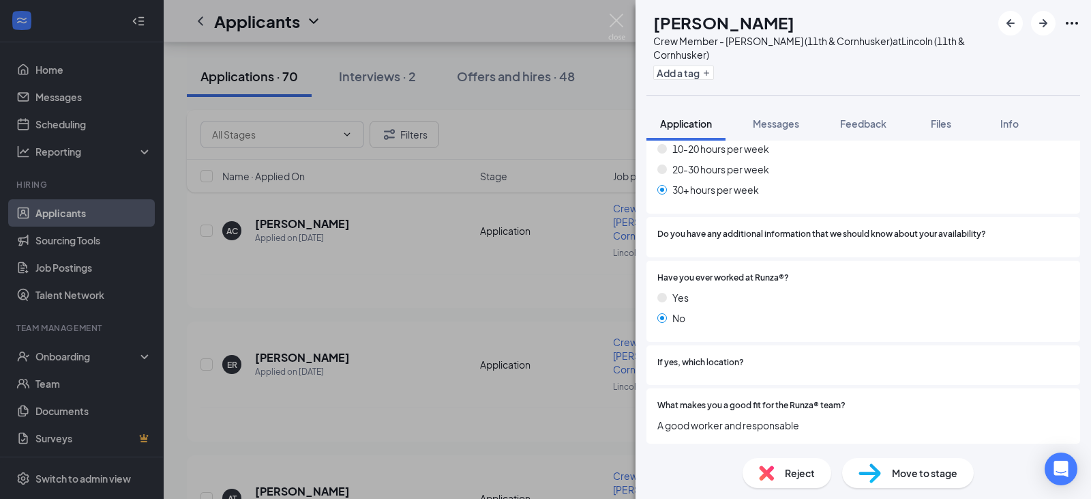
click at [771, 121] on span "Messages" at bounding box center [776, 123] width 46 height 12
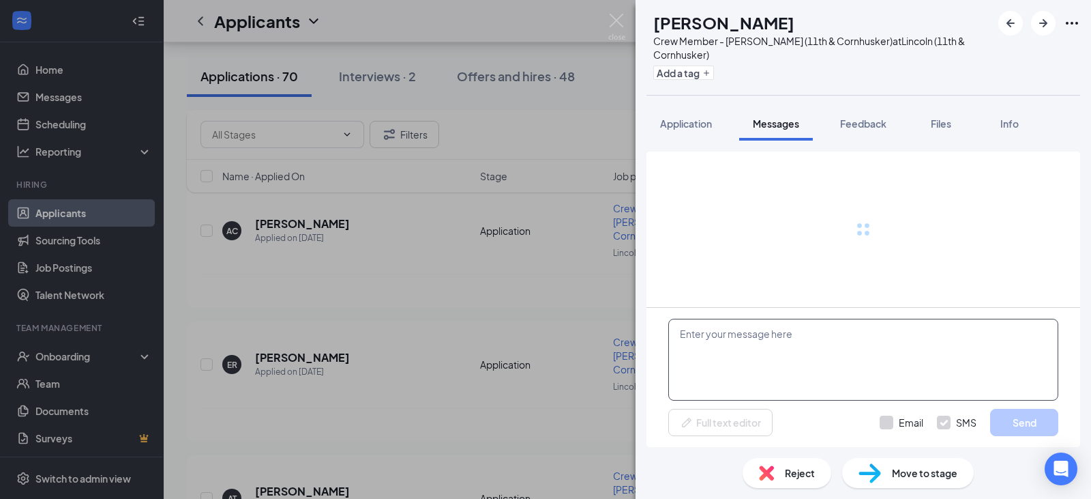
click at [828, 359] on textarea at bounding box center [863, 360] width 390 height 82
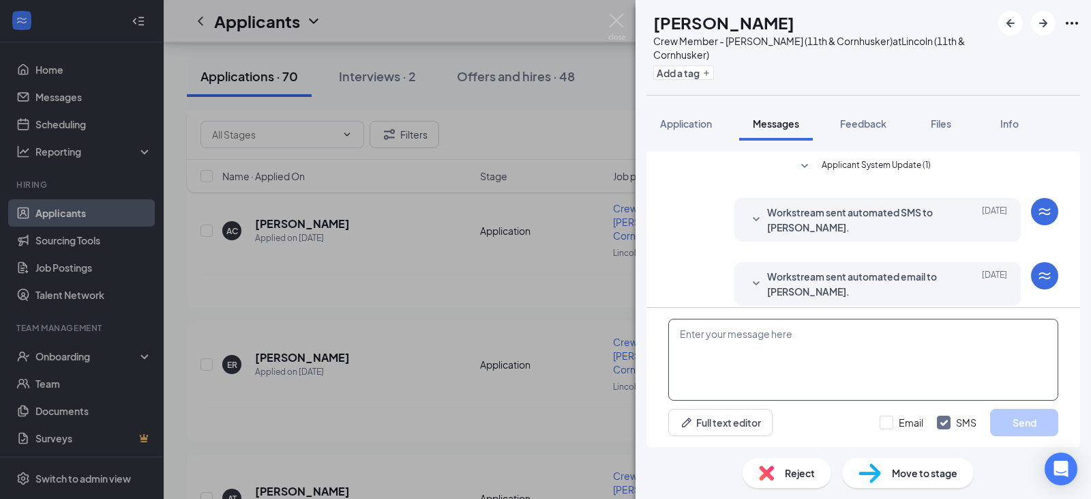
scroll to position [12, 0]
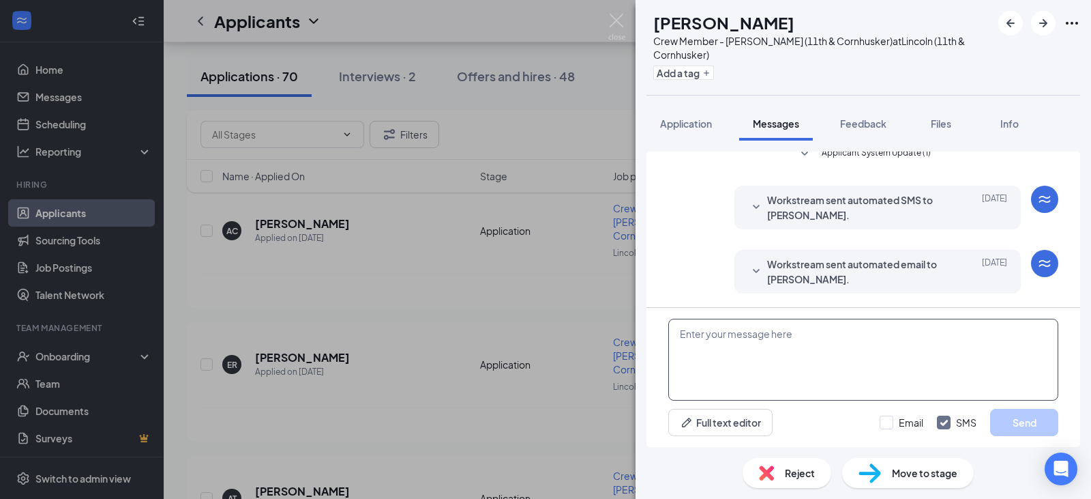
paste textarea "Hi [PERSON_NAME], would you like to set up an interview at Runza 11th&Cornhuske…"
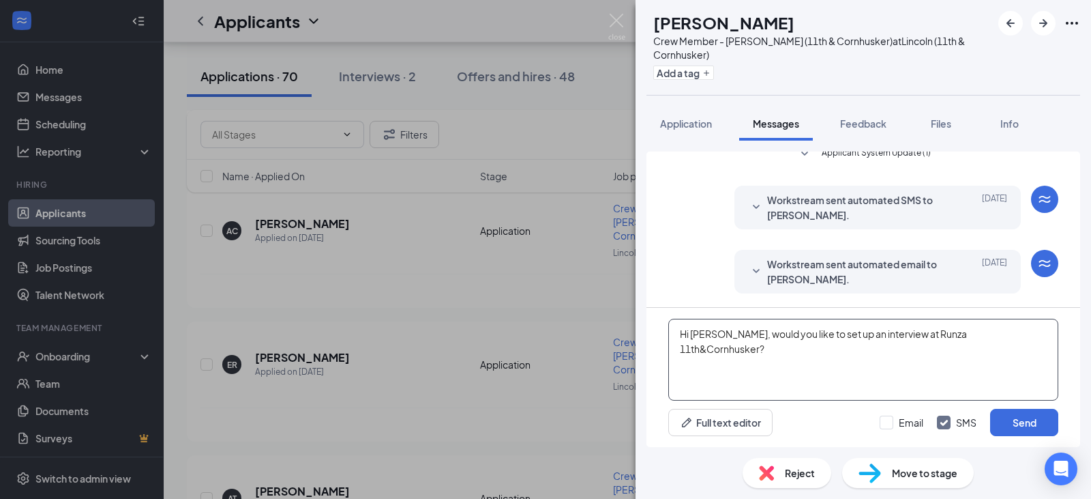
click at [725, 336] on textarea "Hi [PERSON_NAME], would you like to set up an interview at Runza 11th&Cornhuske…" at bounding box center [863, 360] width 390 height 82
type textarea "Hi [PERSON_NAME], would you like to set up an interview at Runza 11th&Cornhuske…"
click at [887, 424] on input "Email" at bounding box center [902, 422] width 44 height 14
checkbox input "true"
click at [1034, 414] on button "Send" at bounding box center [1024, 422] width 68 height 27
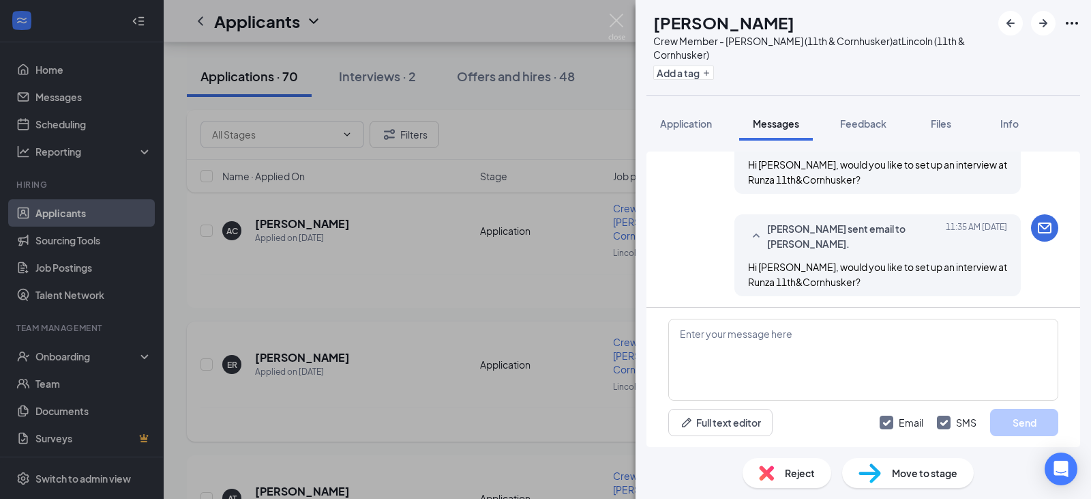
scroll to position [217, 0]
drag, startPoint x: 404, startPoint y: 321, endPoint x: 400, endPoint y: 336, distance: 16.2
click at [404, 320] on div "ER [PERSON_NAME] Crew Member - [PERSON_NAME] (11th & Cornhusker) at Lincoln (11…" at bounding box center [545, 249] width 1091 height 499
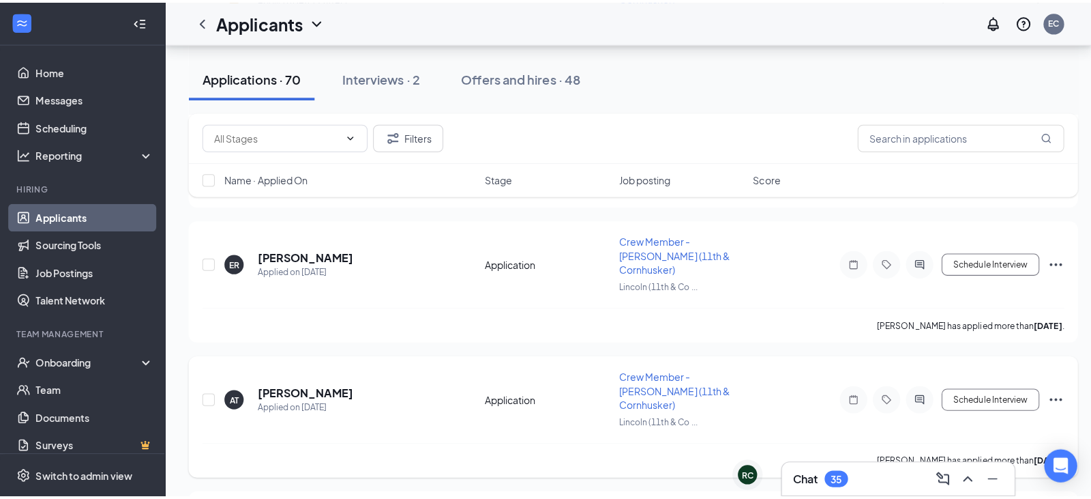
scroll to position [546, 0]
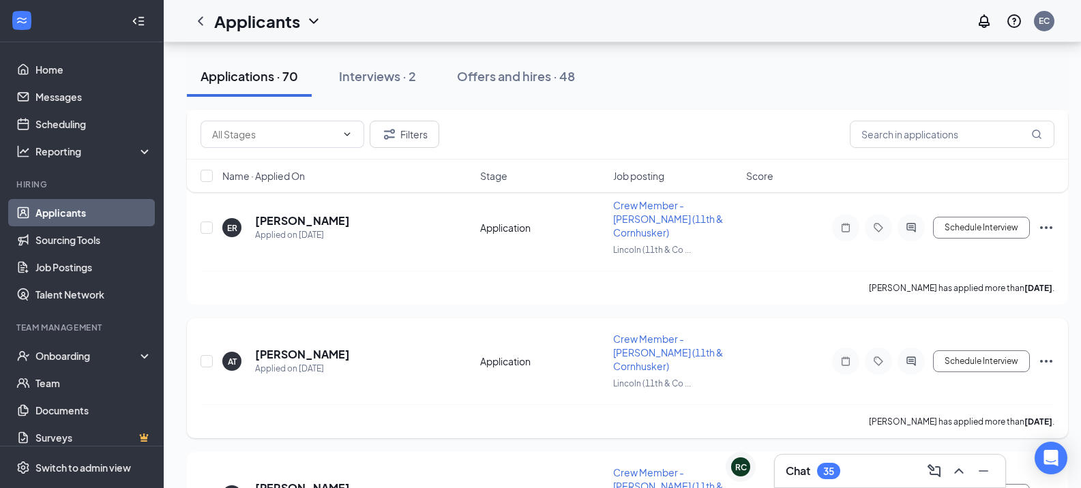
click at [301, 362] on div "Applied on [DATE]" at bounding box center [302, 369] width 95 height 14
click at [338, 347] on h5 "[PERSON_NAME]" at bounding box center [302, 354] width 95 height 15
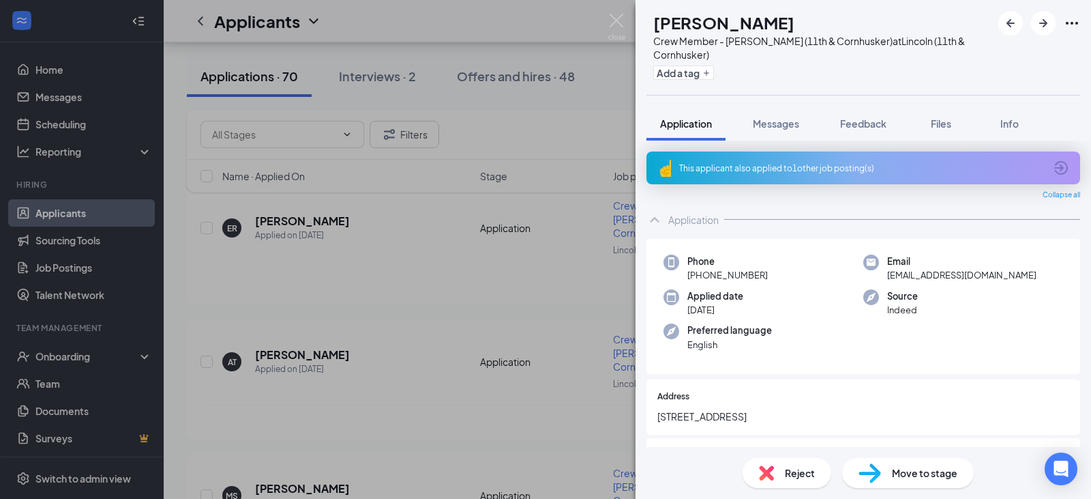
click at [782, 143] on div "This applicant also applied to 1 other job posting(s) Collapse all Application …" at bounding box center [864, 294] width 456 height 306
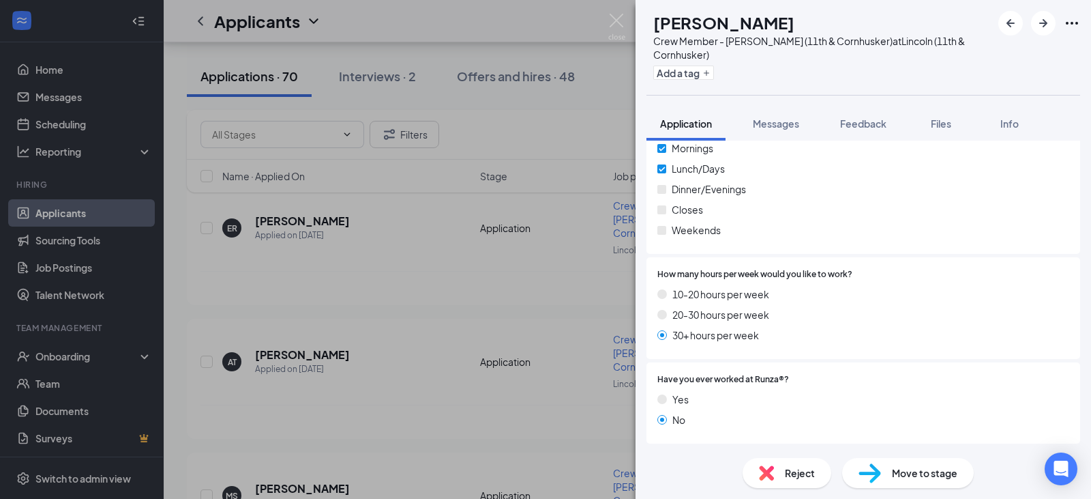
scroll to position [427, 0]
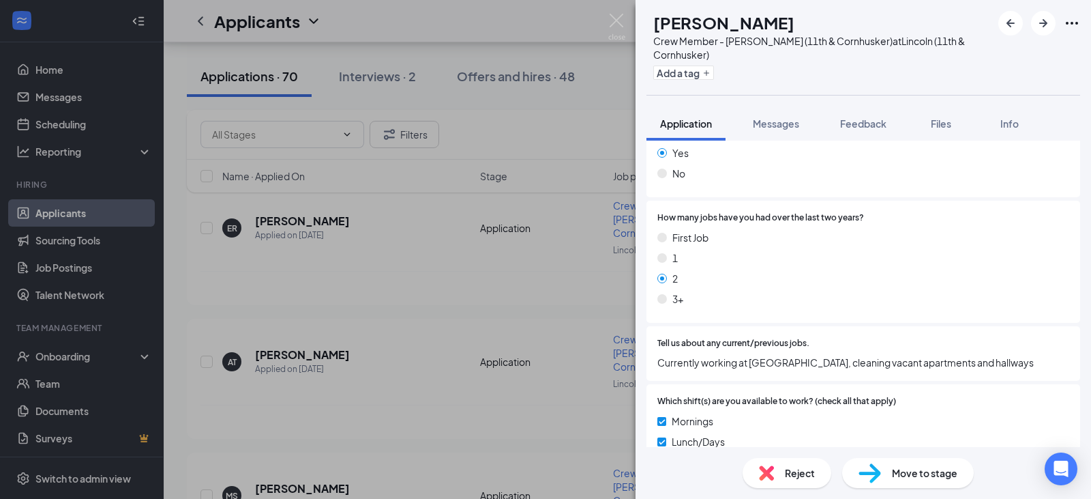
click at [803, 152] on div "Yes" at bounding box center [863, 152] width 412 height 15
click at [781, 132] on button "Messages" at bounding box center [776, 123] width 74 height 34
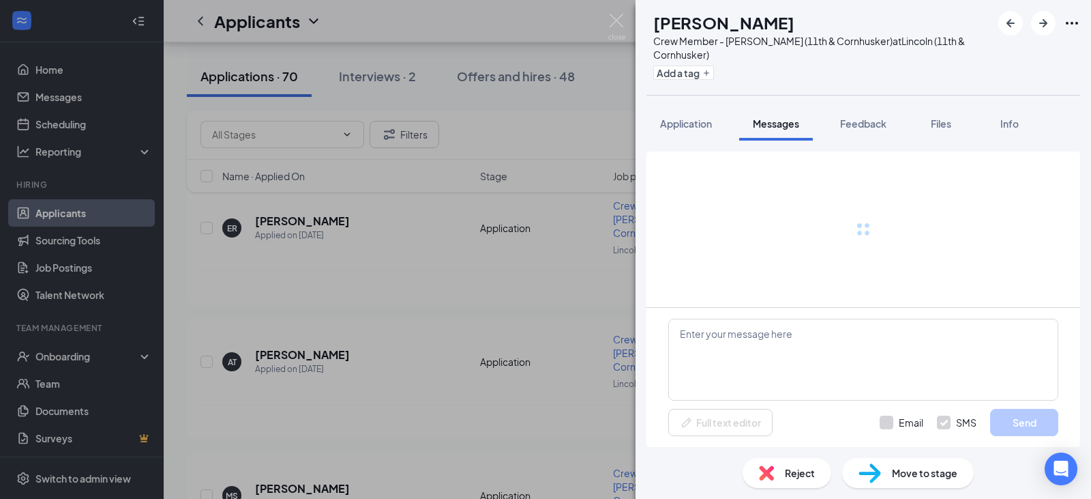
click at [750, 113] on button "Messages" at bounding box center [776, 123] width 74 height 34
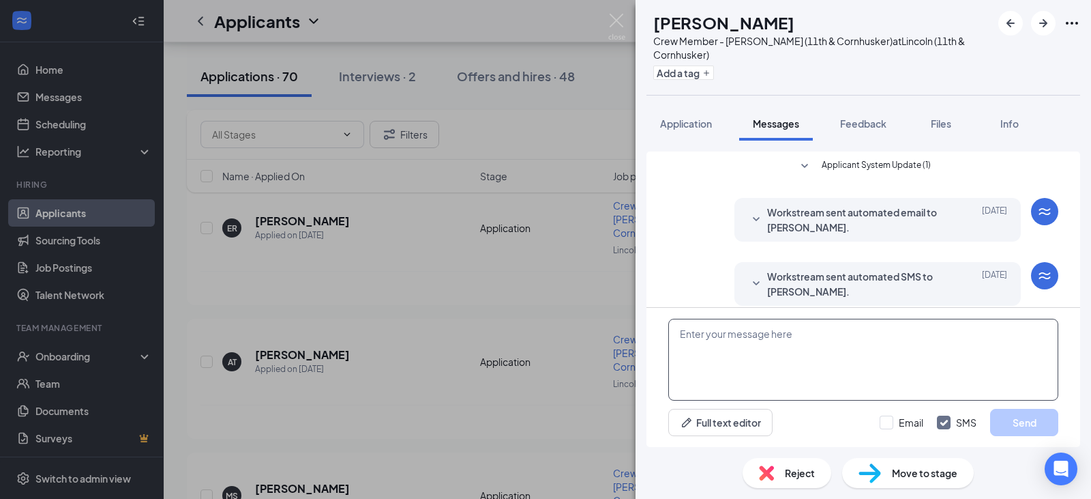
scroll to position [12, 0]
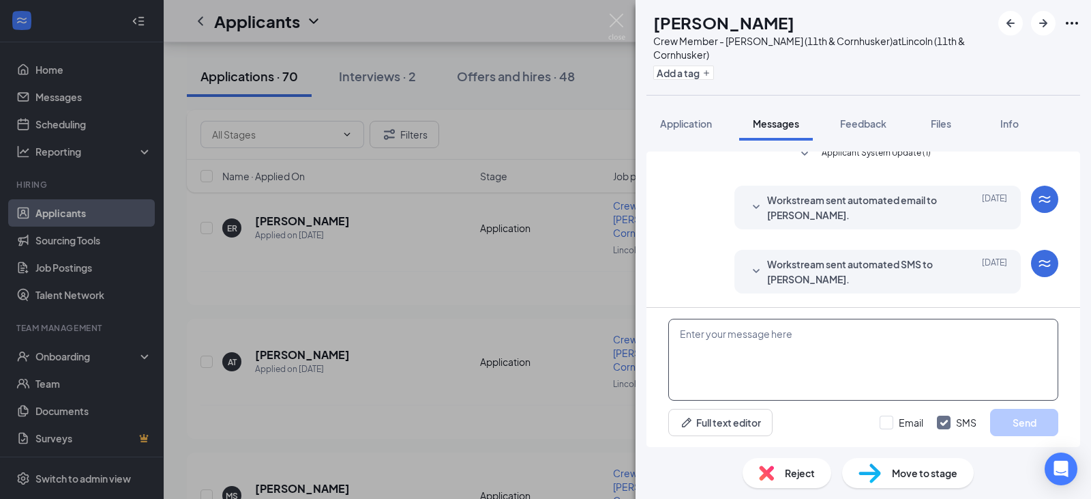
click at [863, 338] on textarea at bounding box center [863, 360] width 390 height 82
paste textarea "Hi [PERSON_NAME], would you like to set up an interview at Runza 11th&Cornhuske…"
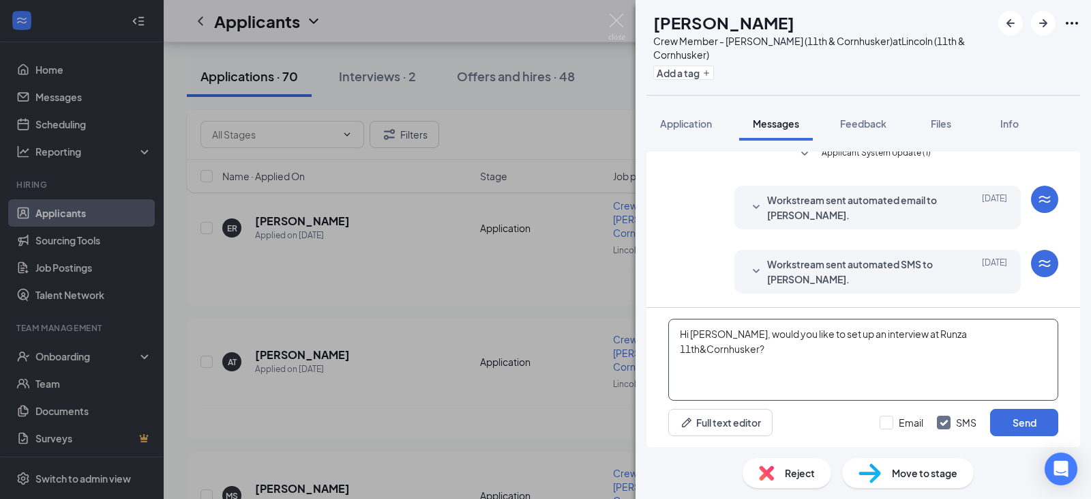
click at [718, 332] on textarea "Hi [PERSON_NAME], would you like to set up an interview at Runza 11th&Cornhuske…" at bounding box center [863, 360] width 390 height 82
type textarea "Hi [PERSON_NAME], would you like to set up an interview at Runza 11th&Cornhuske…"
click at [895, 419] on input "Email" at bounding box center [902, 422] width 44 height 14
checkbox input "true"
click at [993, 416] on button "Send" at bounding box center [1024, 422] width 68 height 27
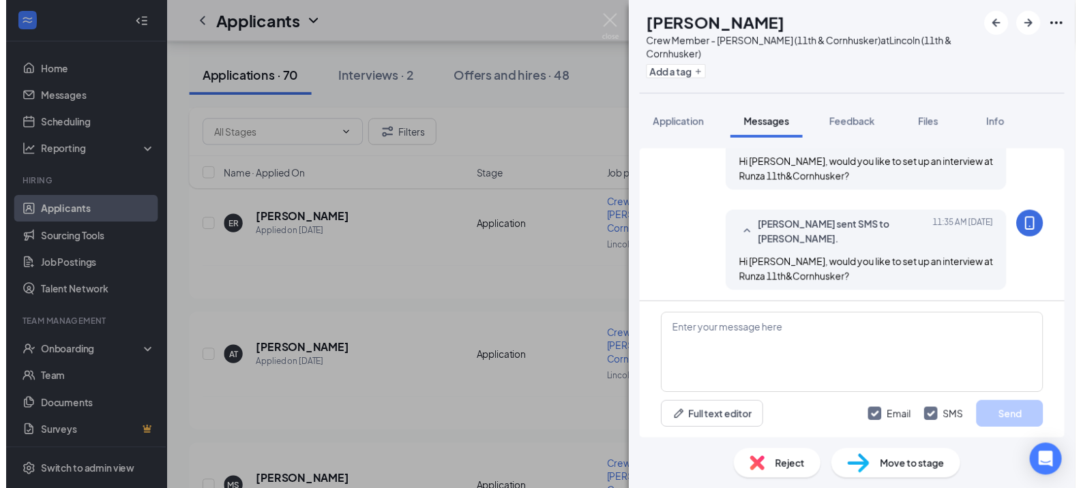
scroll to position [217, 0]
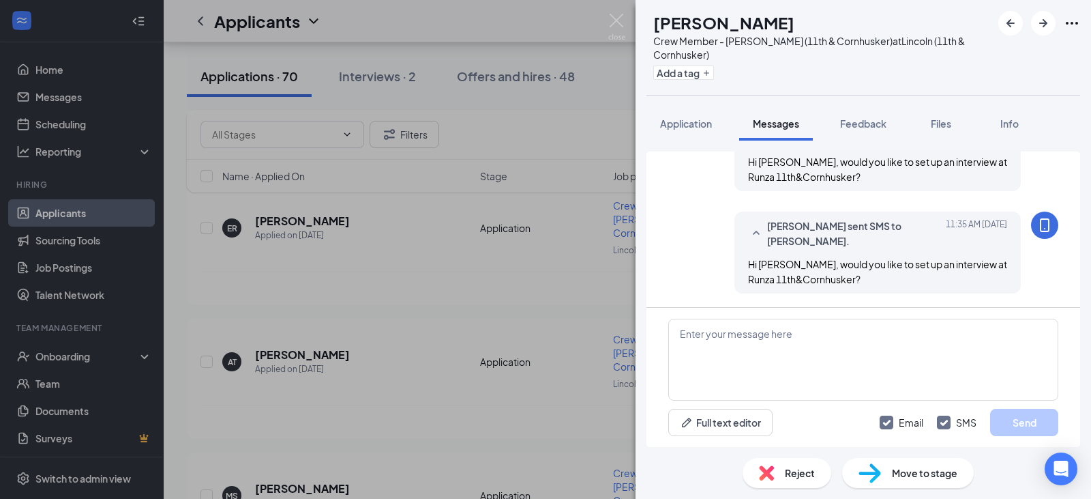
click at [598, 329] on div "AT [PERSON_NAME] Crew Member - Lincoln (11th & Cornhusker) at Lincoln (11th & C…" at bounding box center [545, 249] width 1091 height 499
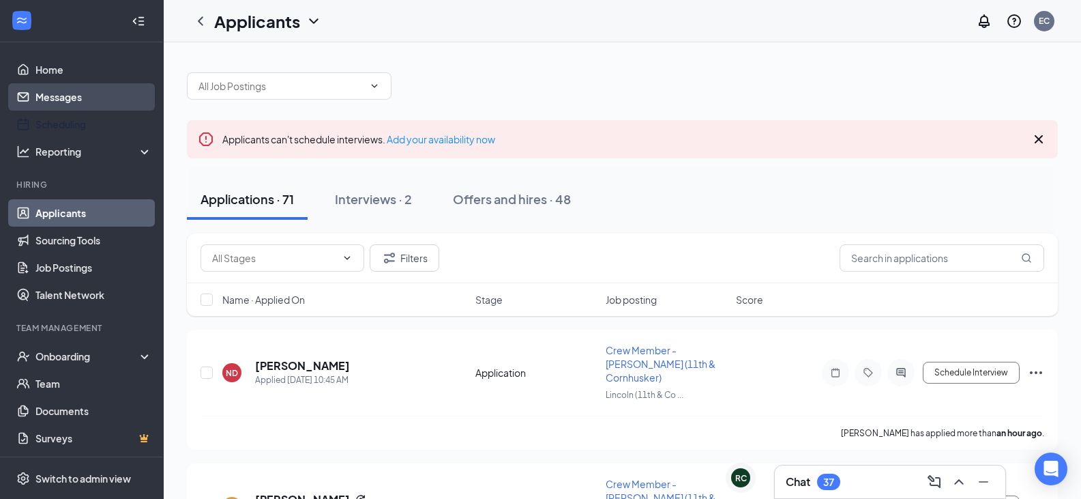
click at [63, 93] on link "Messages" at bounding box center [93, 96] width 117 height 27
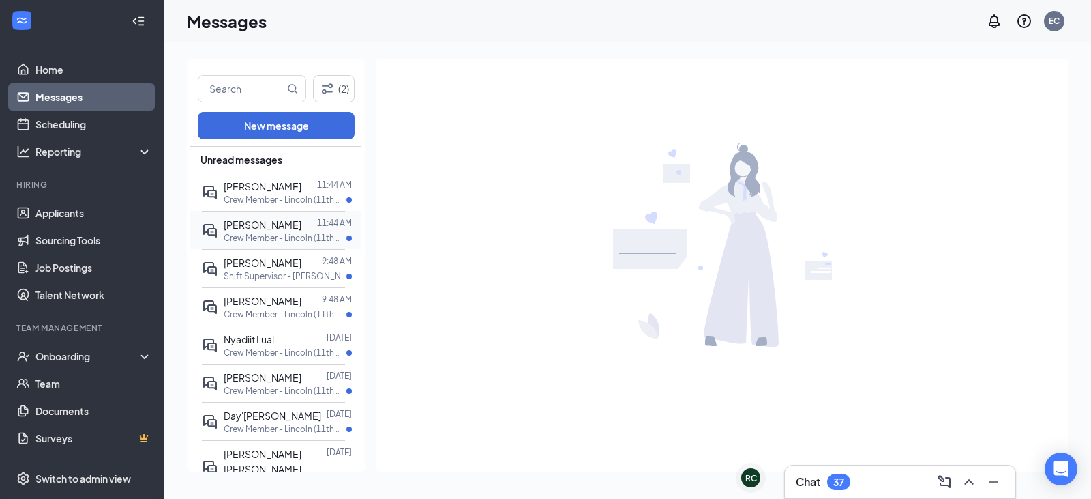
click at [242, 216] on div "[PERSON_NAME] 11:44 AM Crew Member - [PERSON_NAME] (11th & Cornhusker) at Linco…" at bounding box center [273, 230] width 143 height 38
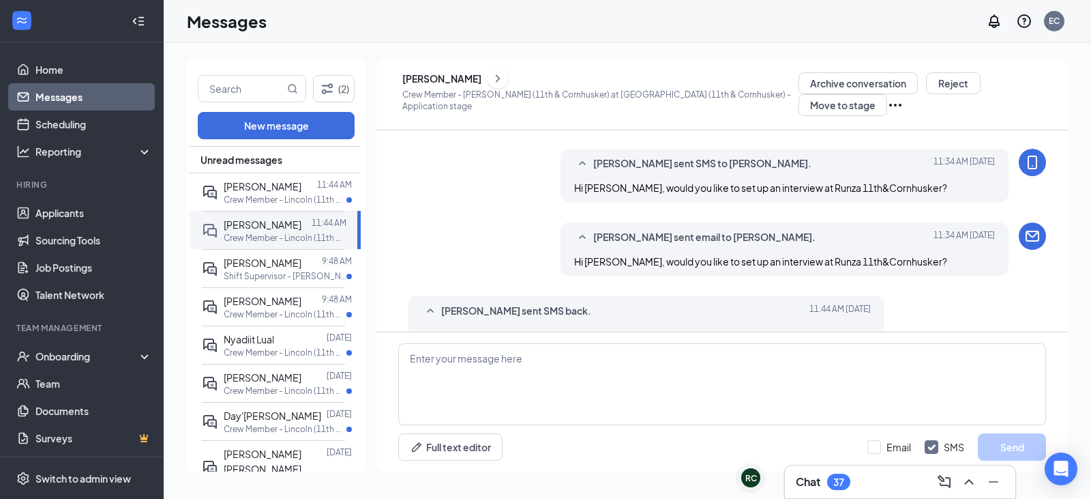
scroll to position [155, 0]
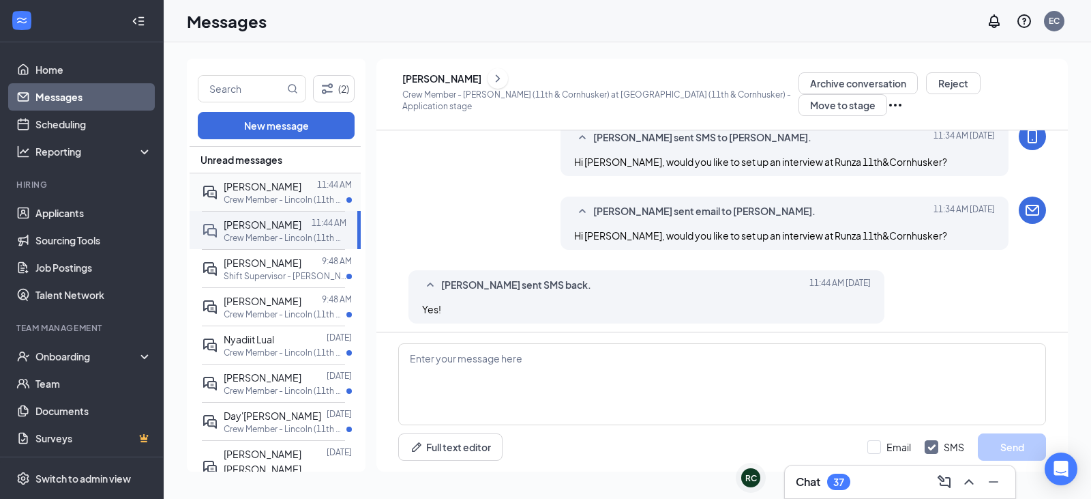
click at [246, 200] on p "Crew Member - Lincoln (11th & Cornhusker) at [GEOGRAPHIC_DATA] (11th & Cornhusk…" at bounding box center [285, 200] width 123 height 12
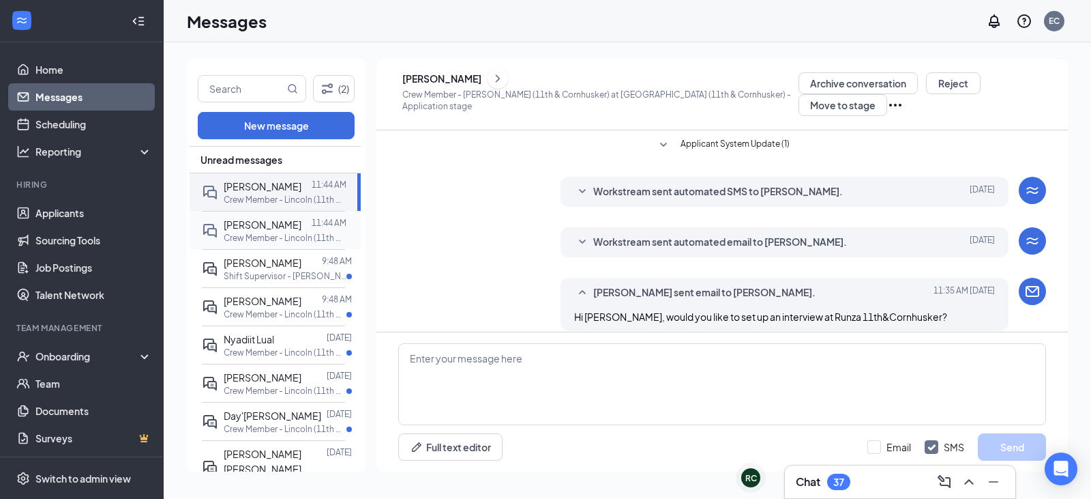
scroll to position [155, 0]
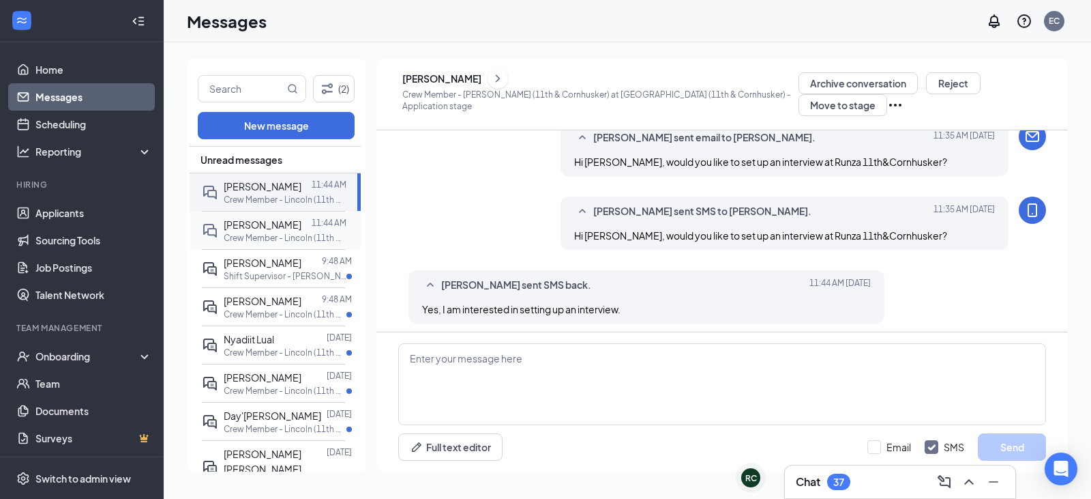
click at [256, 220] on span "[PERSON_NAME]" at bounding box center [263, 224] width 78 height 12
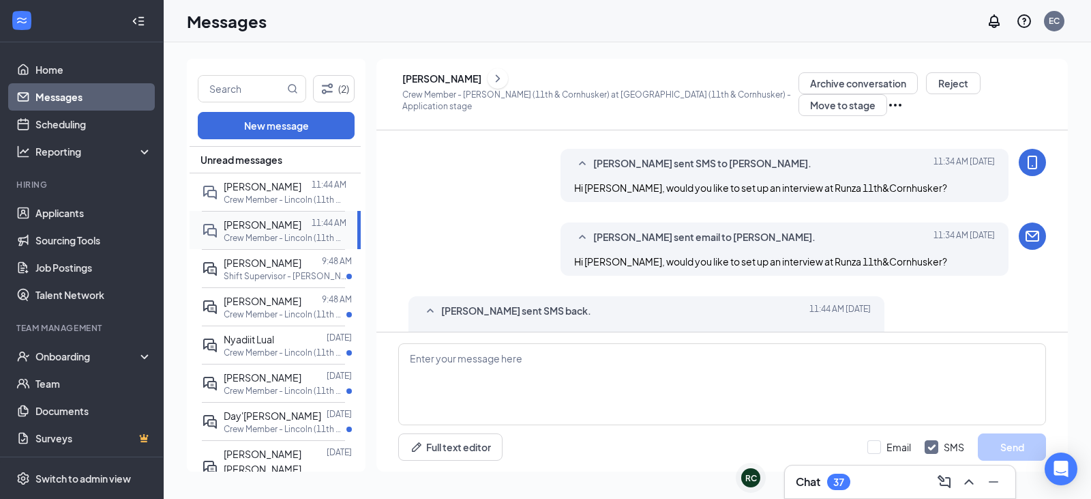
scroll to position [155, 0]
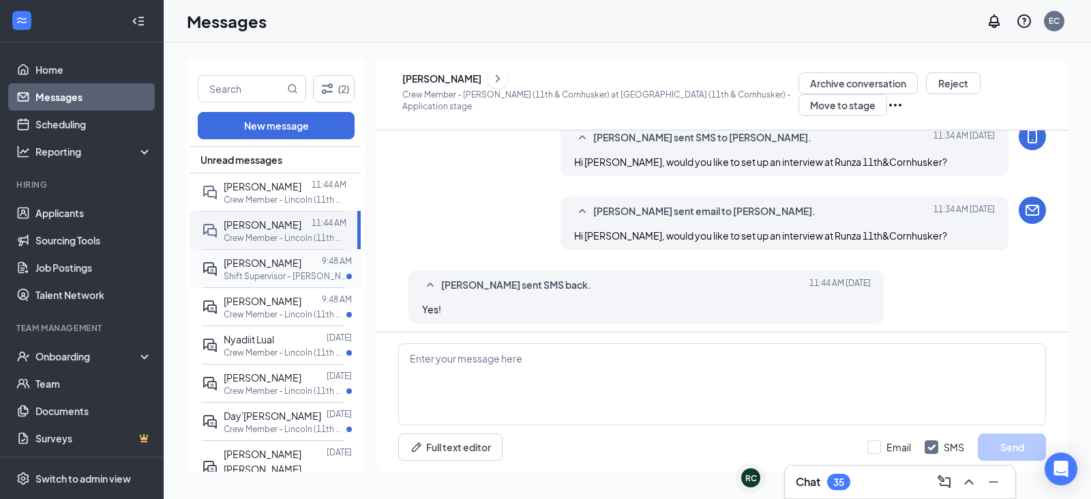
click at [271, 276] on p "Shift Supervisor - [PERSON_NAME] (11th & Cornhusker) at Lincoln (11th & Cornhus…" at bounding box center [285, 276] width 123 height 12
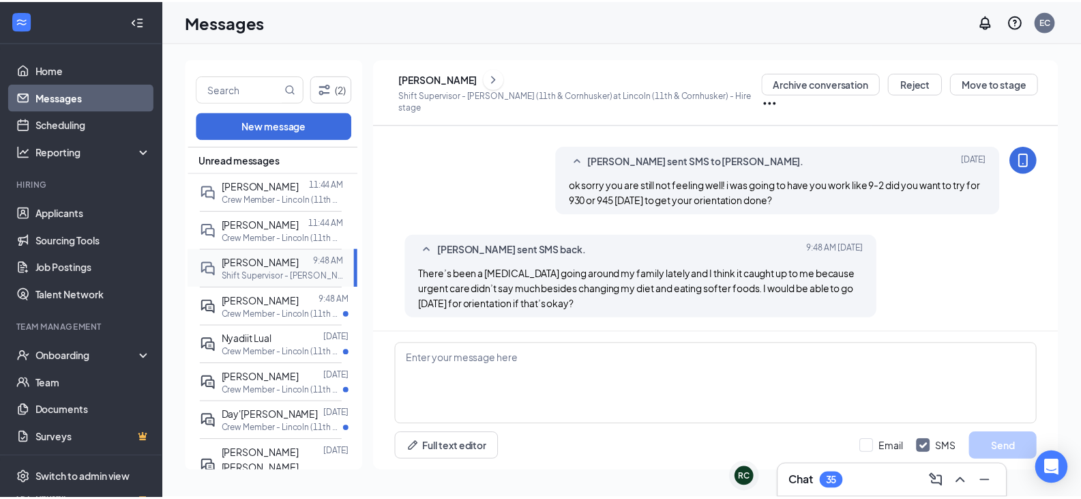
scroll to position [739, 0]
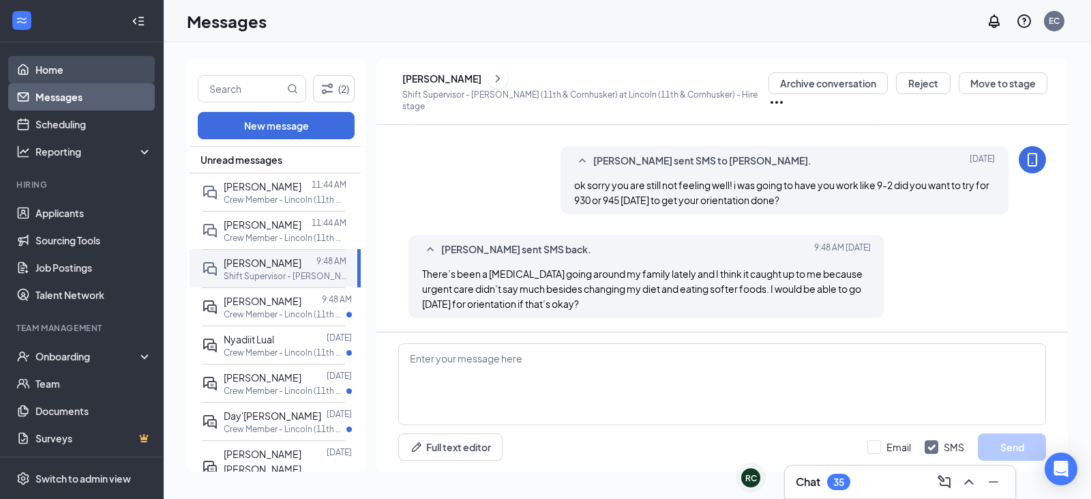
click at [53, 68] on link "Home" at bounding box center [93, 69] width 117 height 27
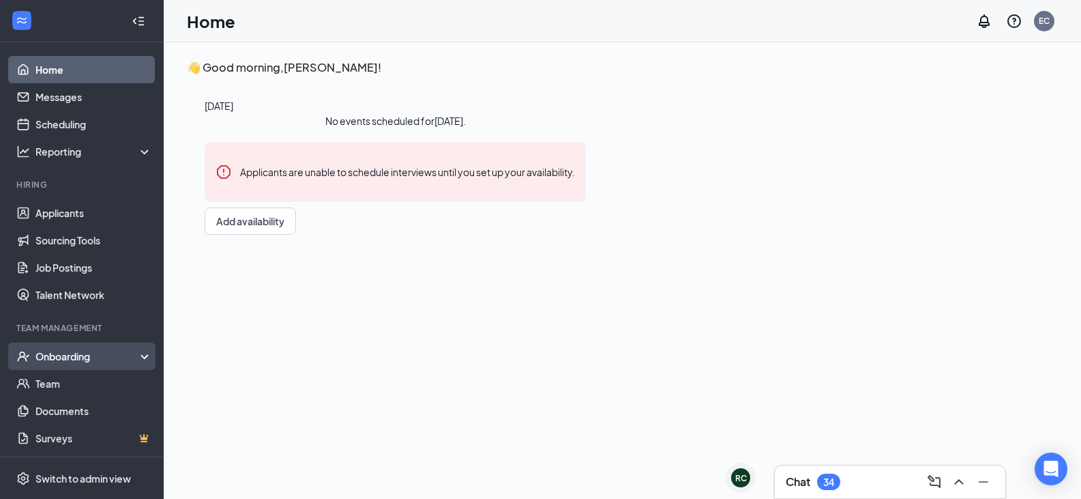
click at [47, 353] on div "Onboarding" at bounding box center [87, 356] width 105 height 14
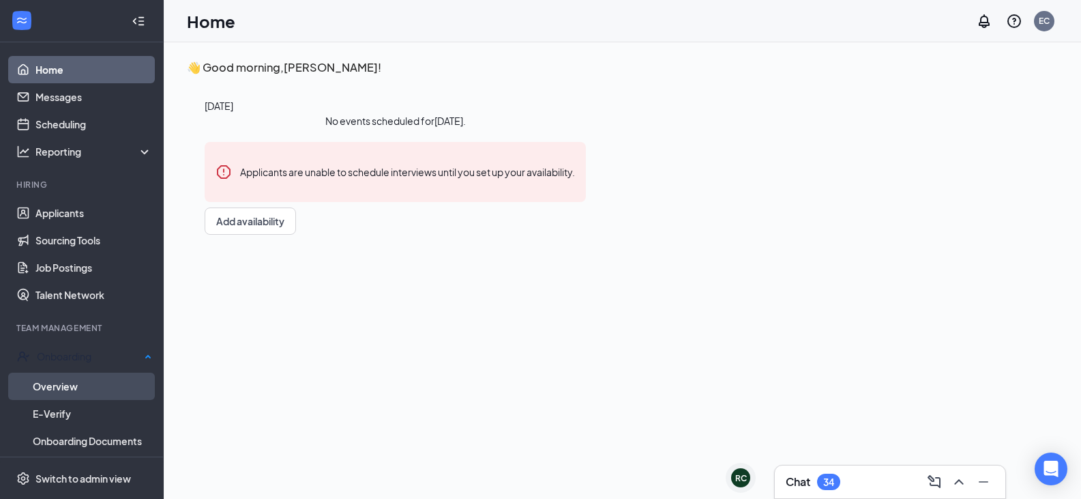
click at [90, 372] on link "Overview" at bounding box center [92, 385] width 119 height 27
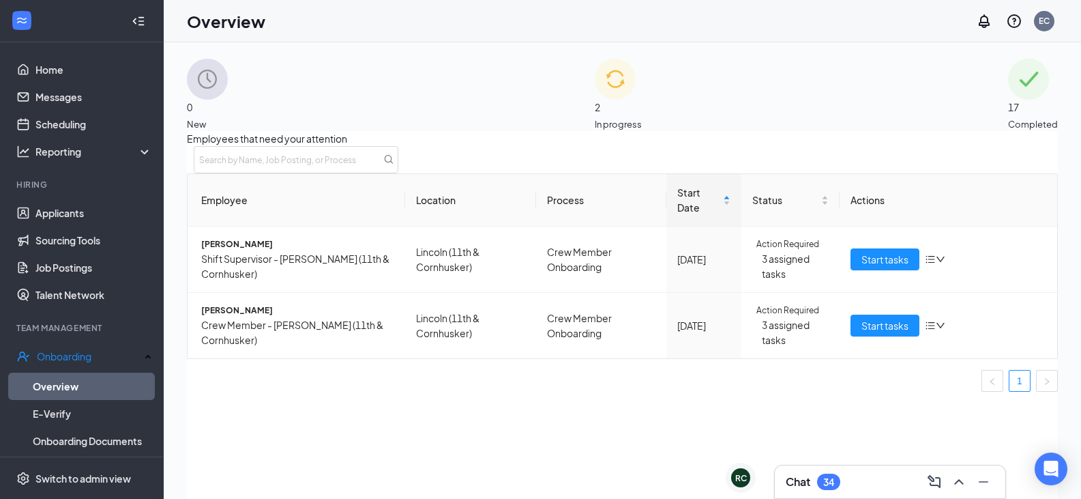
click at [595, 100] on img at bounding box center [615, 79] width 41 height 41
click at [228, 88] on div "0 New" at bounding box center [207, 95] width 41 height 72
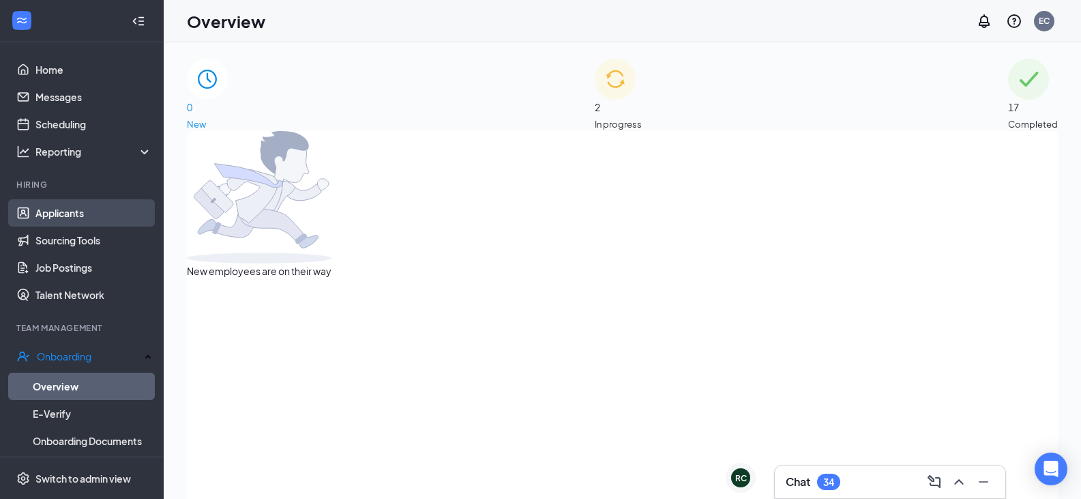
click at [68, 209] on link "Applicants" at bounding box center [93, 212] width 117 height 27
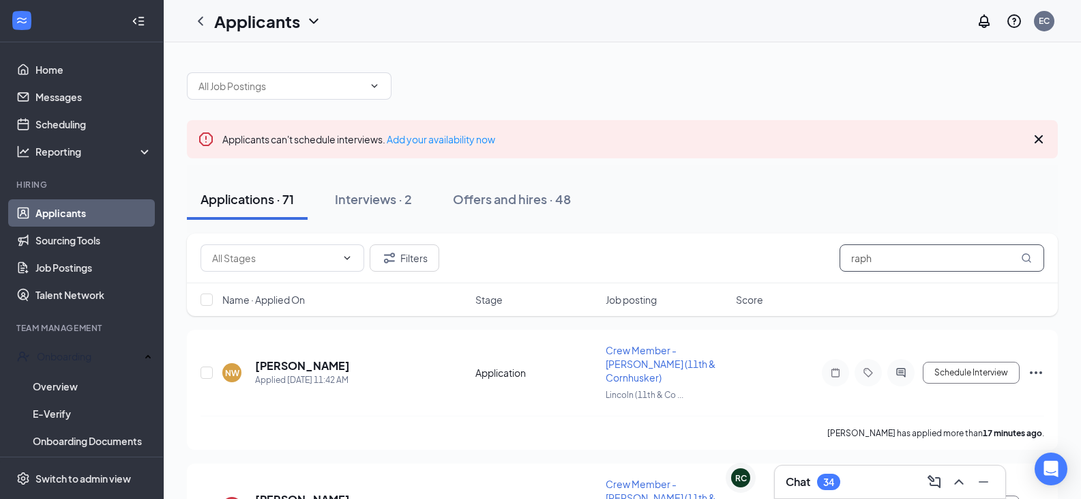
type input "raph"
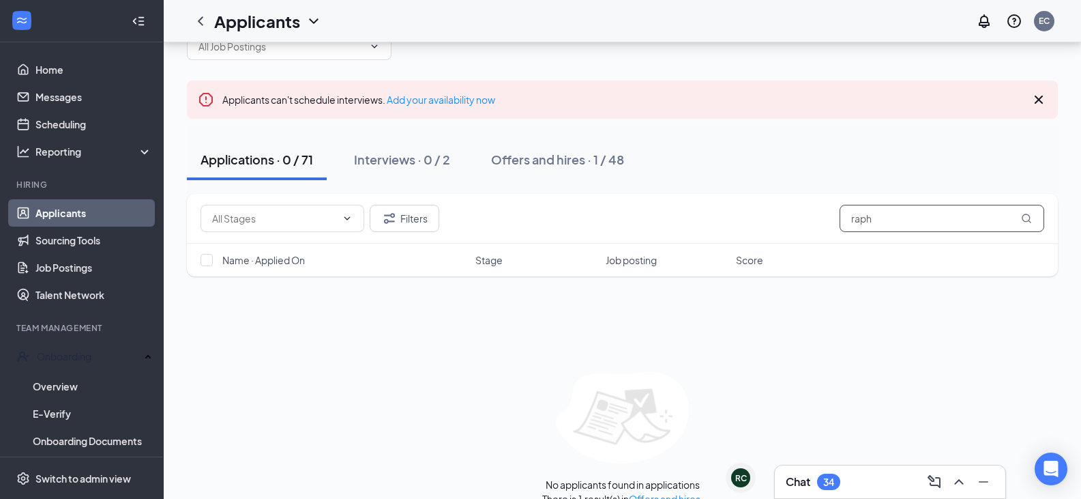
scroll to position [61, 0]
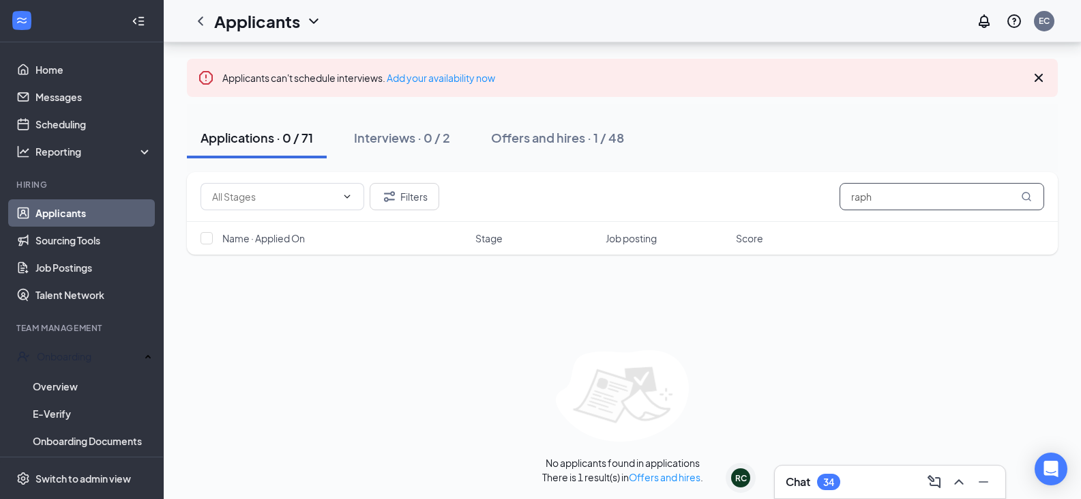
drag, startPoint x: 919, startPoint y: 203, endPoint x: 687, endPoint y: 217, distance: 231.7
click at [687, 217] on div "Filters raph" at bounding box center [622, 197] width 871 height 50
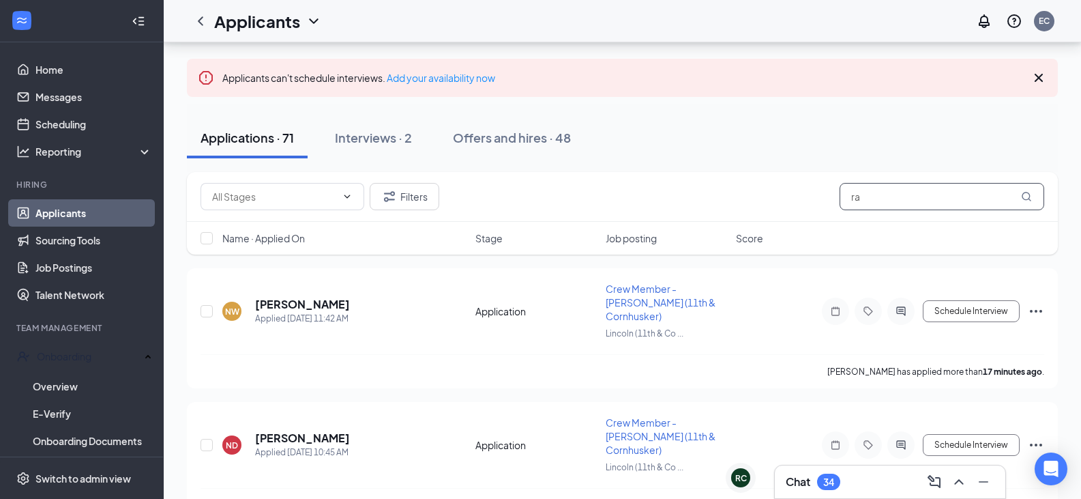
type input "ra"
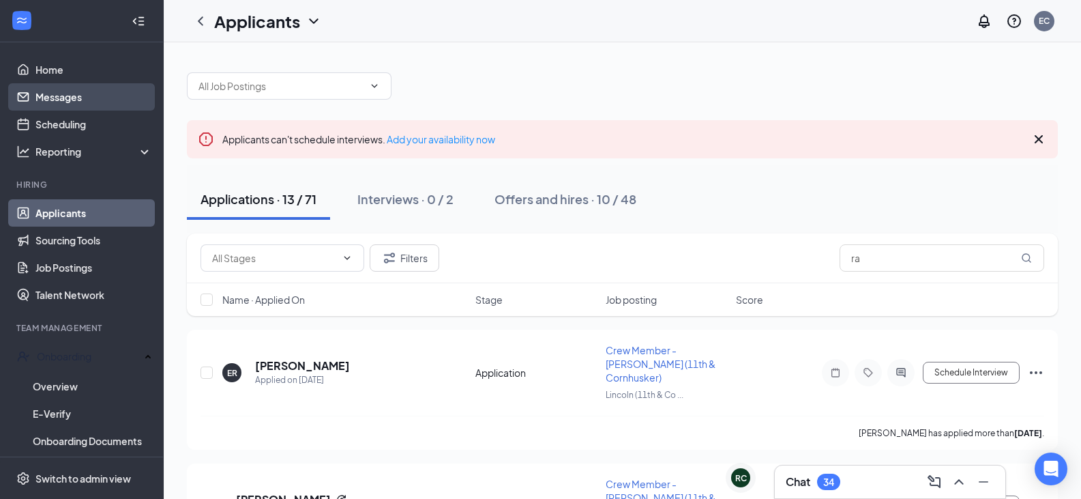
click at [52, 89] on link "Messages" at bounding box center [93, 96] width 117 height 27
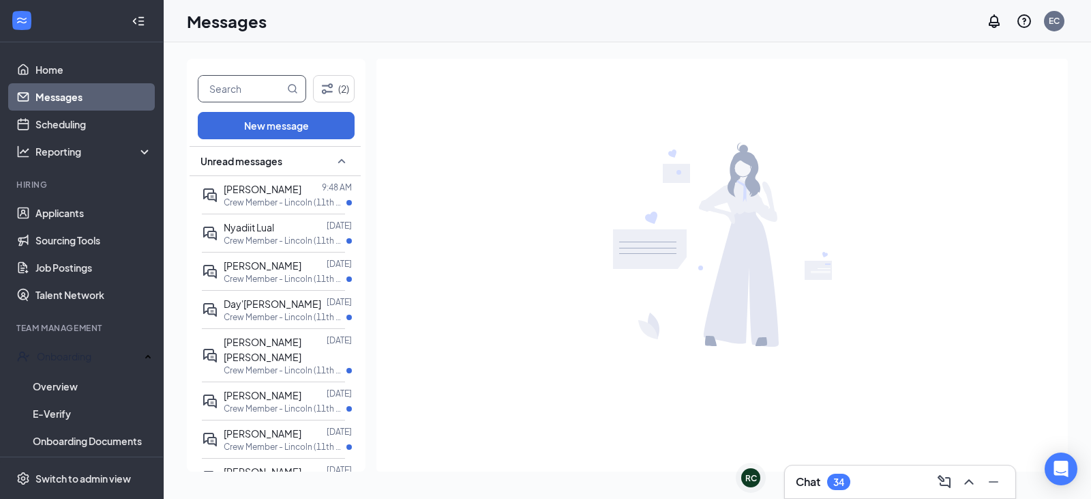
scroll to position [136, 0]
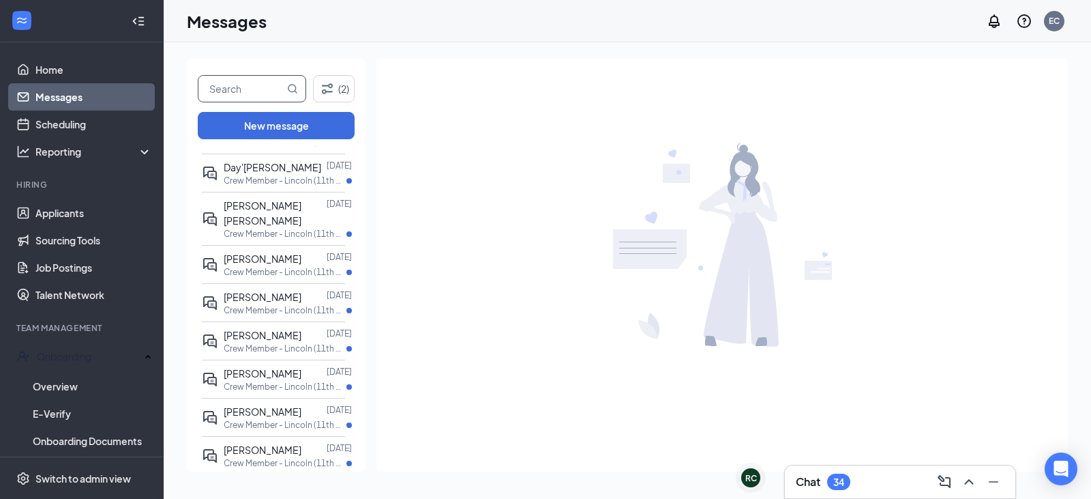
click at [240, 93] on input "text" at bounding box center [241, 89] width 86 height 26
type input "rap"
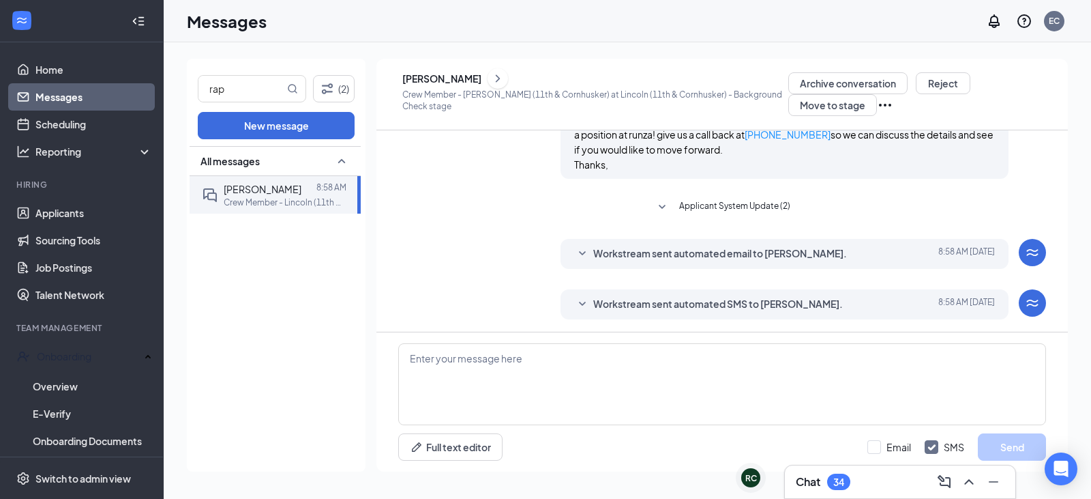
scroll to position [377, 0]
click at [471, 79] on div "[PERSON_NAME]" at bounding box center [441, 79] width 79 height 14
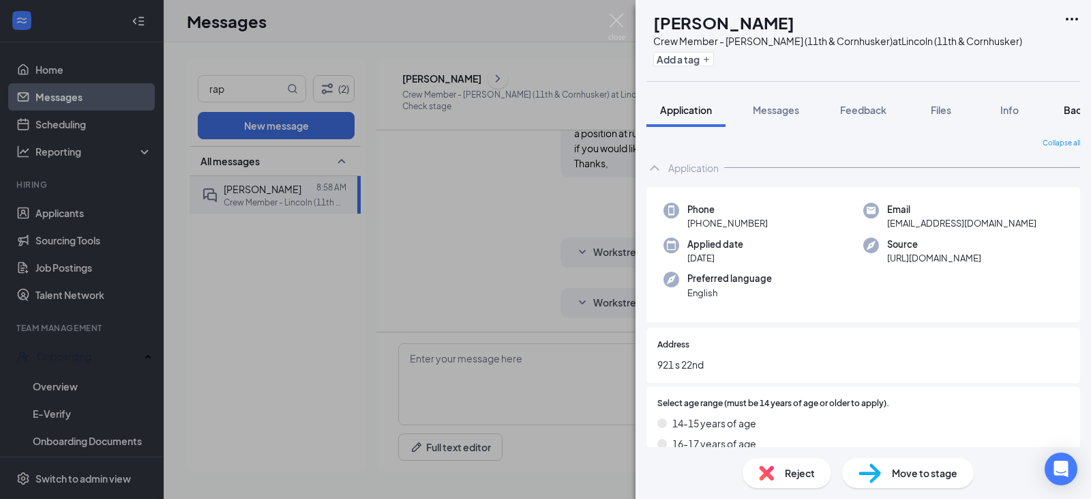
click at [1069, 110] on span "Background" at bounding box center [1092, 110] width 56 height 12
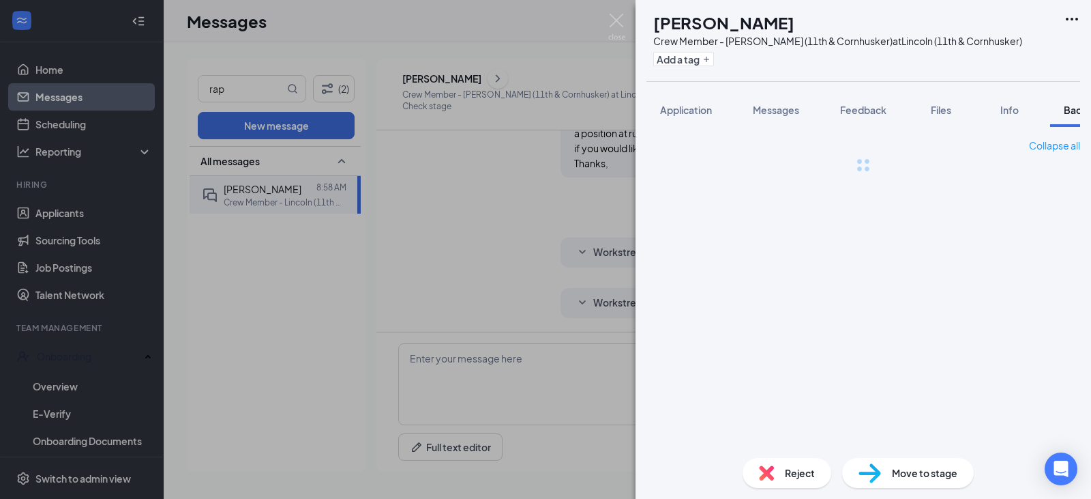
scroll to position [0, 56]
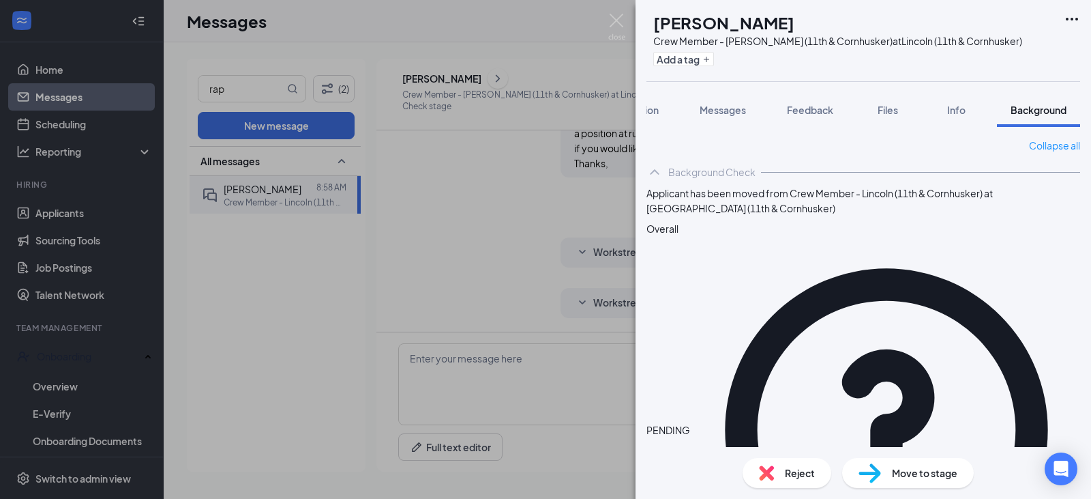
click at [351, 376] on div "[PERSON_NAME] Crew Member - [PERSON_NAME] (11th & Cornhusker) at [GEOGRAPHIC_DA…" at bounding box center [545, 249] width 1091 height 499
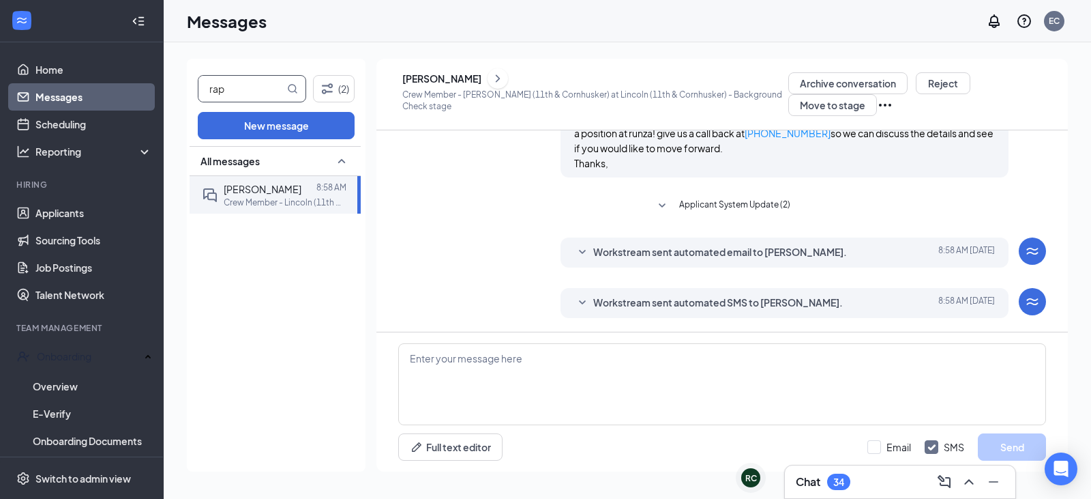
drag, startPoint x: 228, startPoint y: 91, endPoint x: 156, endPoint y: 87, distance: 71.7
click at [156, 87] on div "Home Messages Scheduling Reporting Hiring Applicants Sourcing Tools Job Posting…" at bounding box center [545, 249] width 1091 height 499
type input "[PERSON_NAME]"
click at [237, 185] on span "[PERSON_NAME]" at bounding box center [263, 189] width 78 height 12
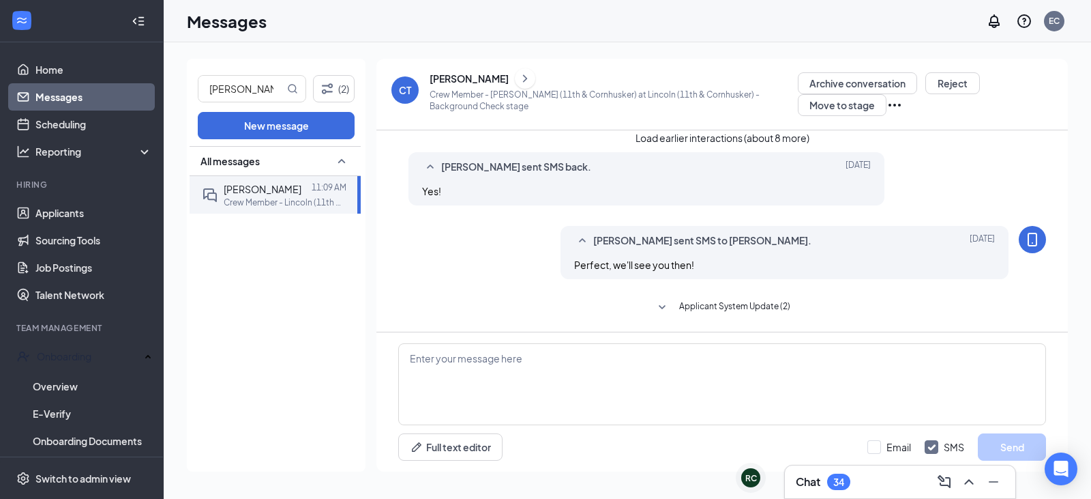
click at [447, 83] on div "[PERSON_NAME]" at bounding box center [469, 79] width 79 height 14
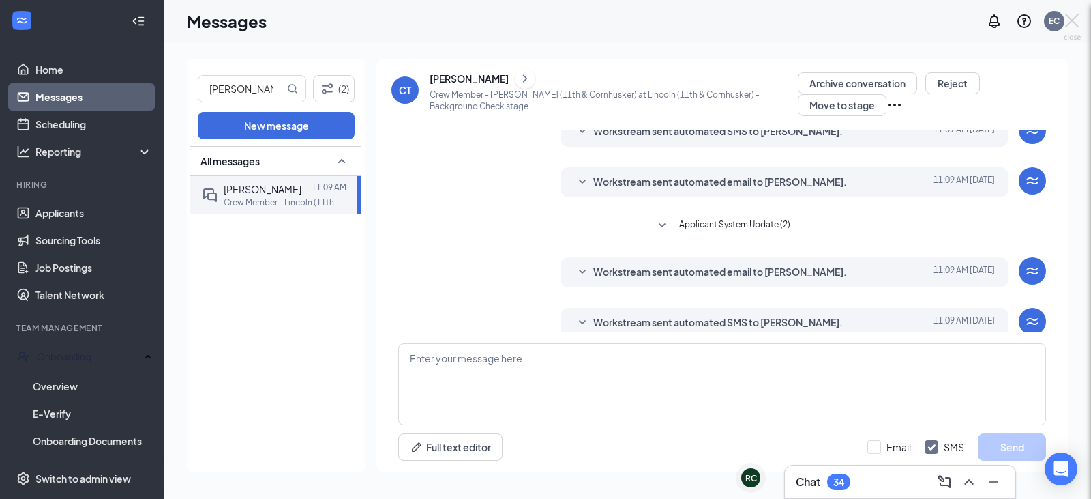
scroll to position [271, 0]
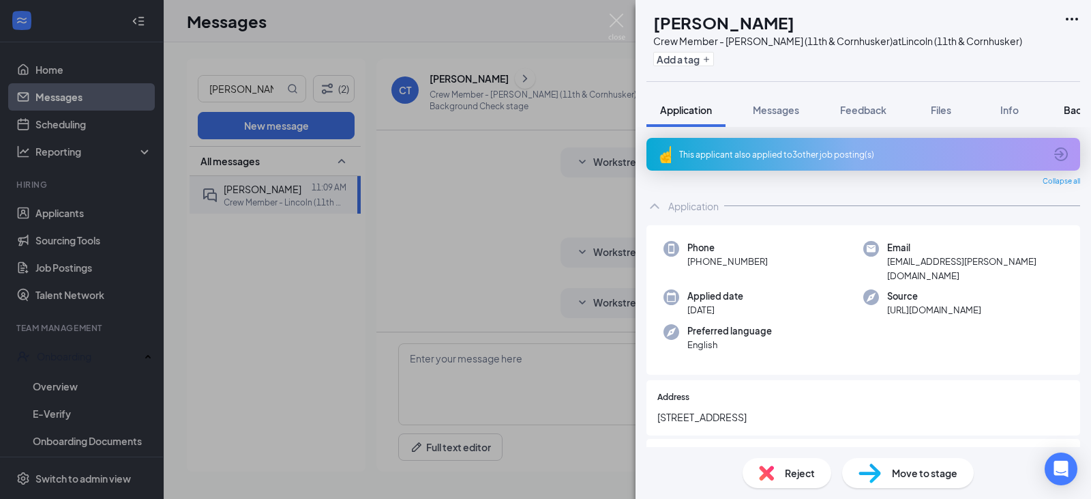
click at [1079, 103] on button "Background" at bounding box center [1091, 110] width 83 height 34
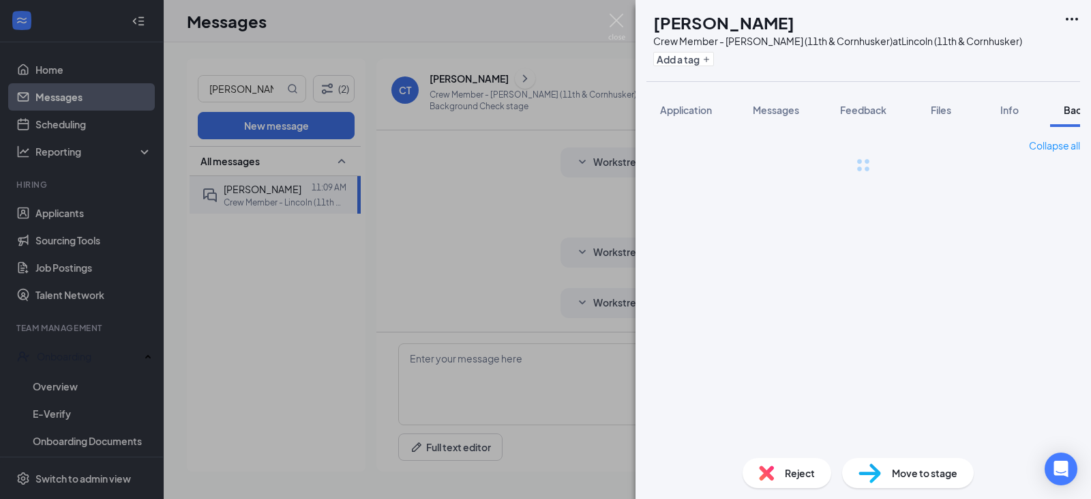
scroll to position [0, 56]
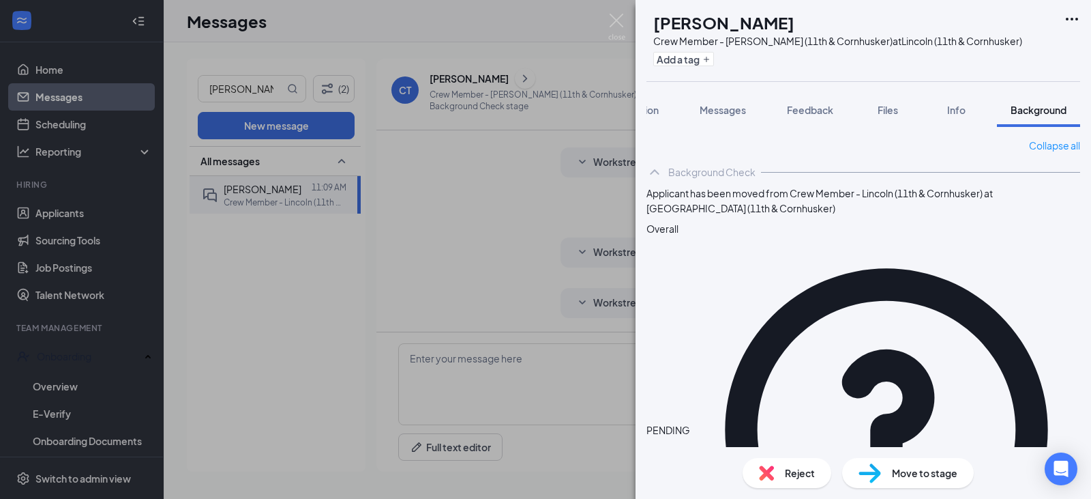
click at [206, 310] on div "CT [PERSON_NAME] Crew Member - Lincoln (11th & Cornhusker) at [GEOGRAPHIC_DATA]…" at bounding box center [545, 249] width 1091 height 499
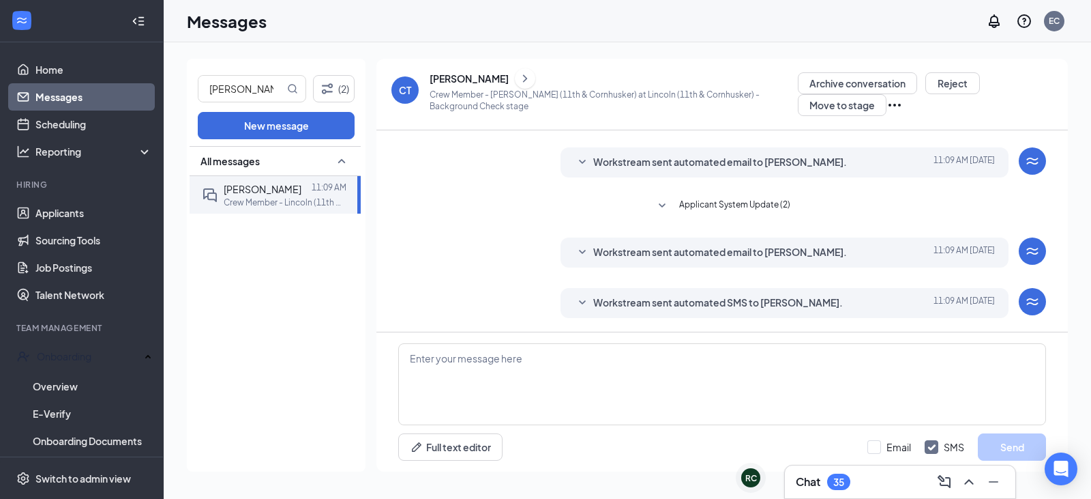
click at [71, 83] on link "Messages" at bounding box center [93, 96] width 117 height 27
click at [67, 75] on link "Home" at bounding box center [93, 69] width 117 height 27
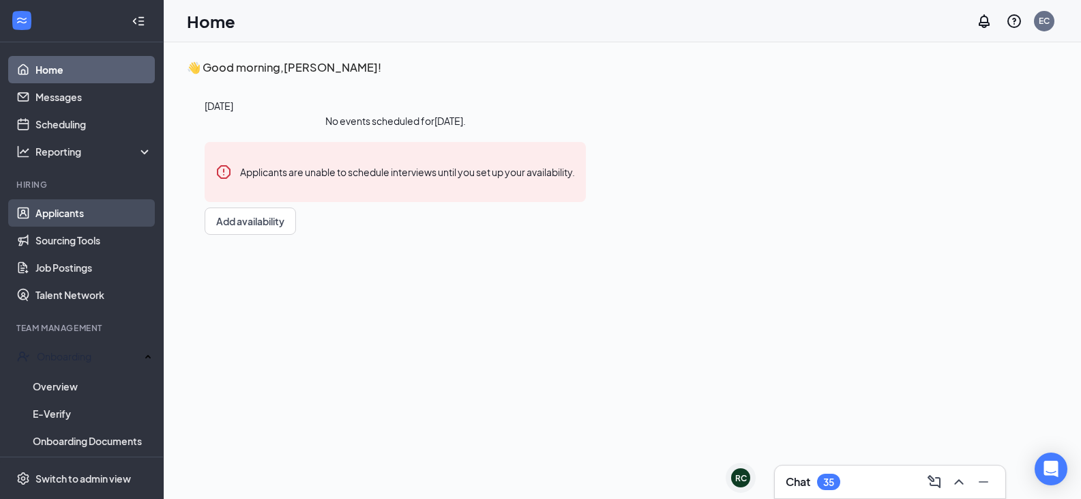
click at [78, 215] on link "Applicants" at bounding box center [93, 212] width 117 height 27
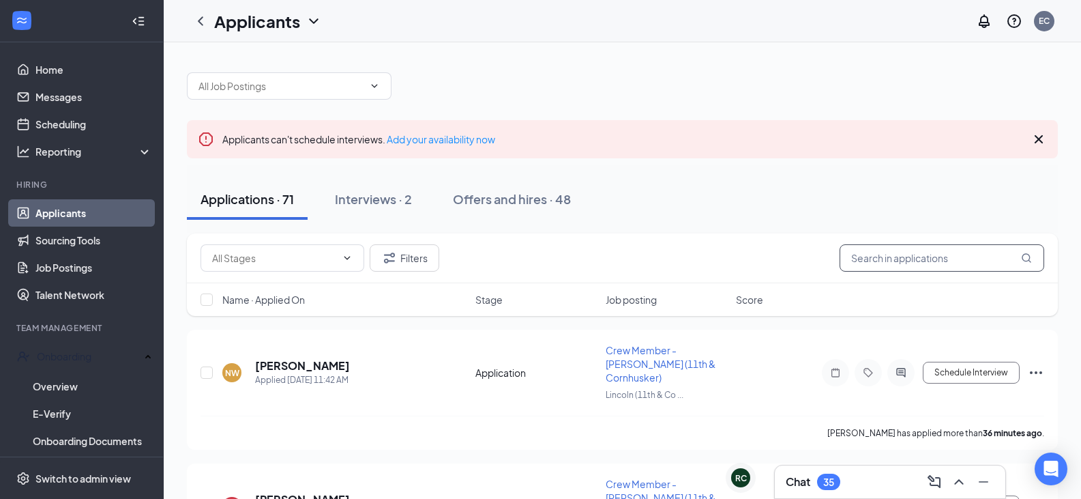
click at [947, 246] on input "text" at bounding box center [942, 257] width 205 height 27
type input "rap"
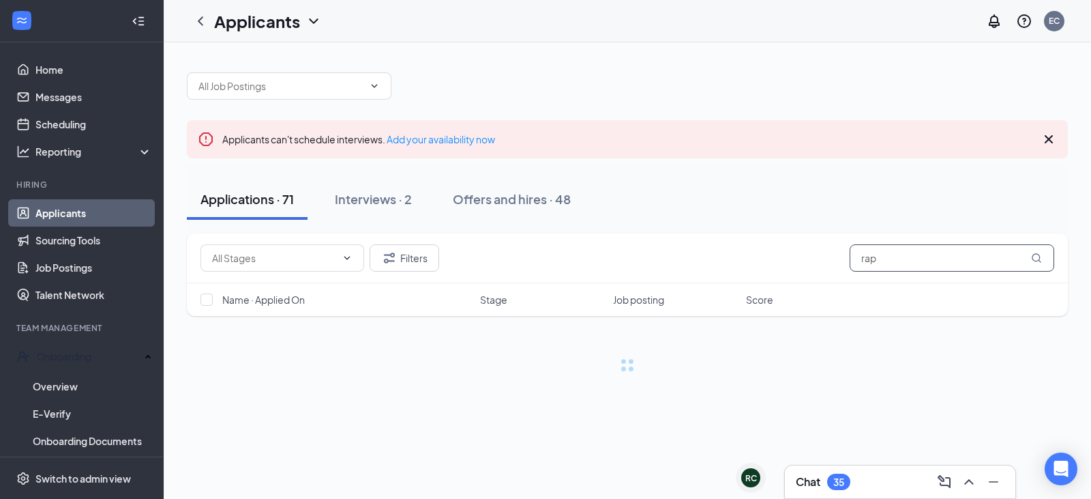
click at [1038, 261] on icon "MagnifyingGlass" at bounding box center [1036, 257] width 11 height 11
click at [53, 93] on link "Messages" at bounding box center [93, 96] width 117 height 27
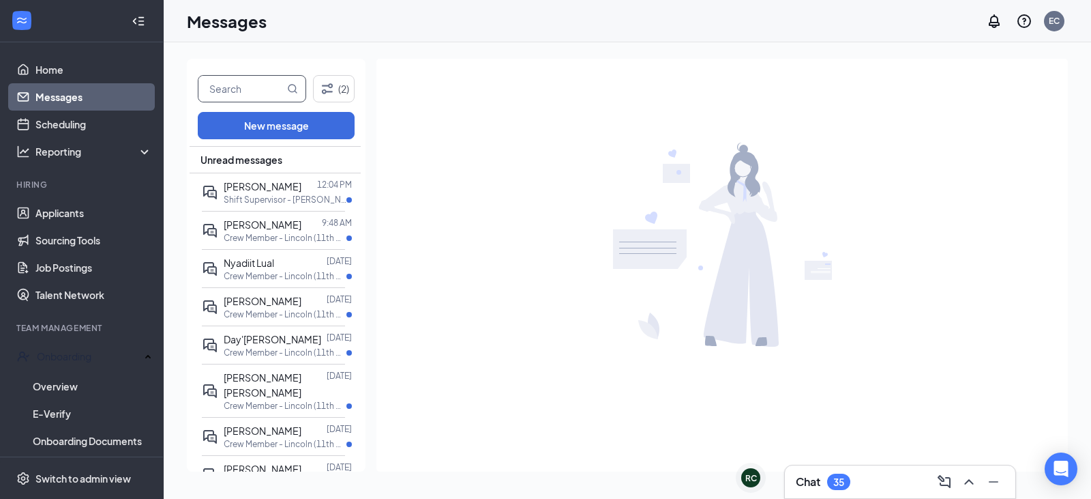
click at [235, 88] on input "text" at bounding box center [241, 89] width 86 height 26
type input "rap"
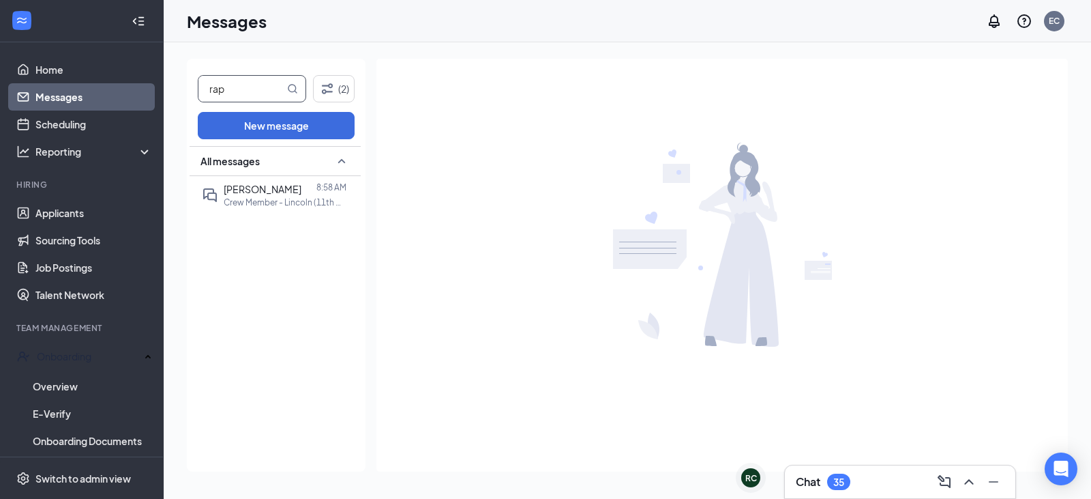
click at [257, 189] on span "[PERSON_NAME]" at bounding box center [263, 189] width 78 height 12
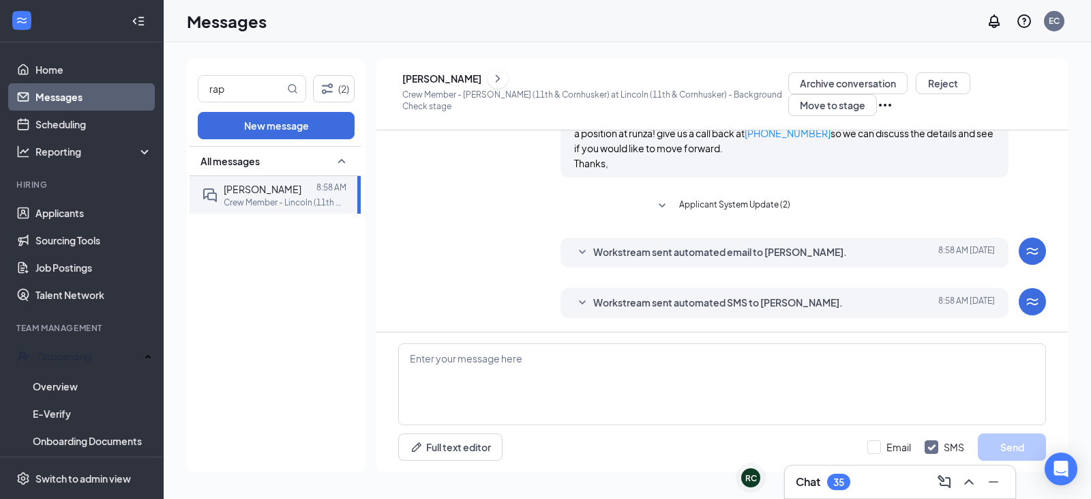
scroll to position [377, 0]
click at [451, 78] on div "[PERSON_NAME]" at bounding box center [441, 79] width 79 height 14
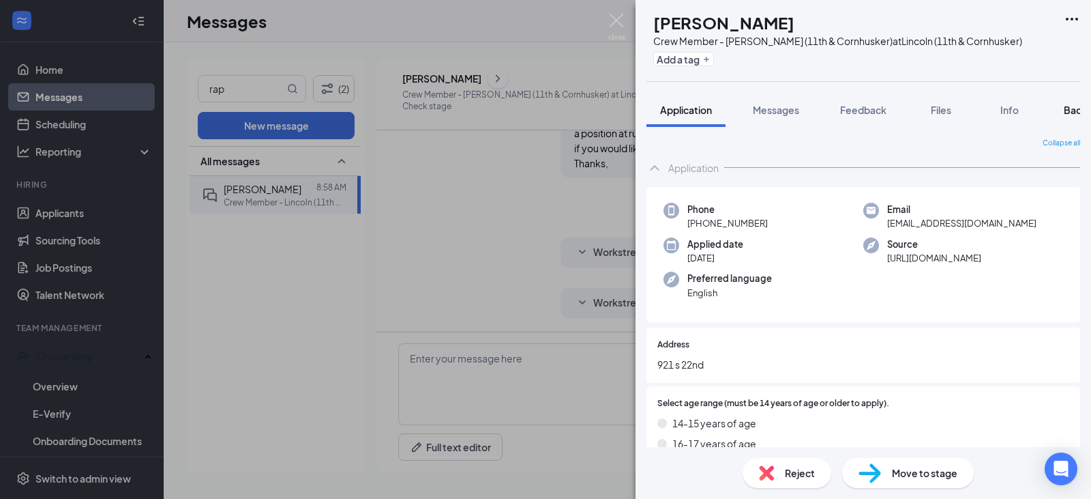
click at [1063, 114] on button "Background" at bounding box center [1091, 110] width 83 height 34
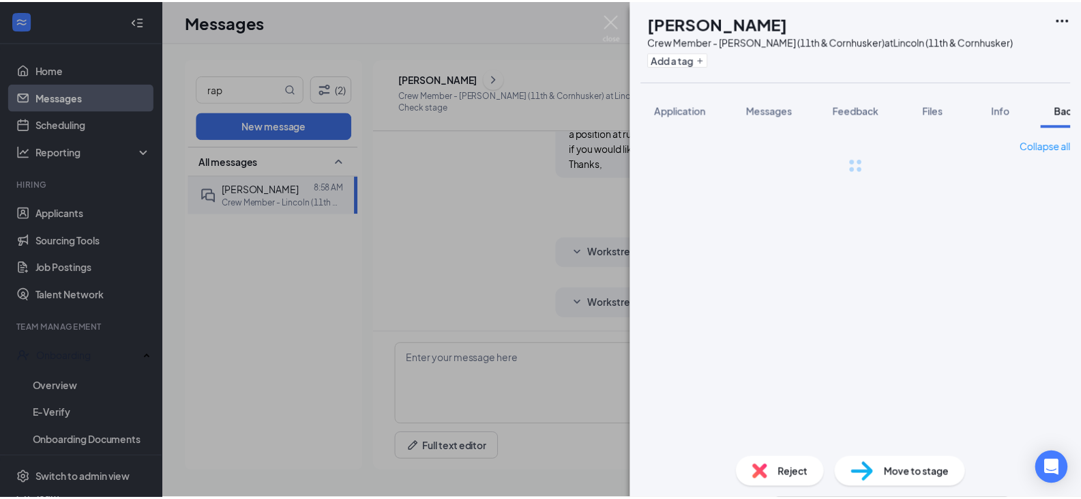
scroll to position [0, 56]
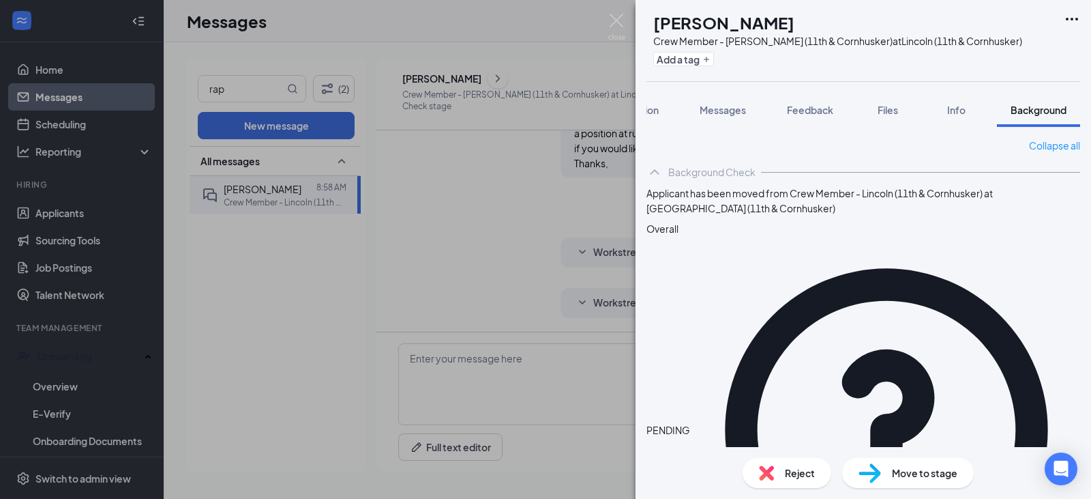
click at [310, 303] on div "[PERSON_NAME] Crew Member - [PERSON_NAME] (11th & Cornhusker) at [GEOGRAPHIC_DA…" at bounding box center [545, 249] width 1091 height 499
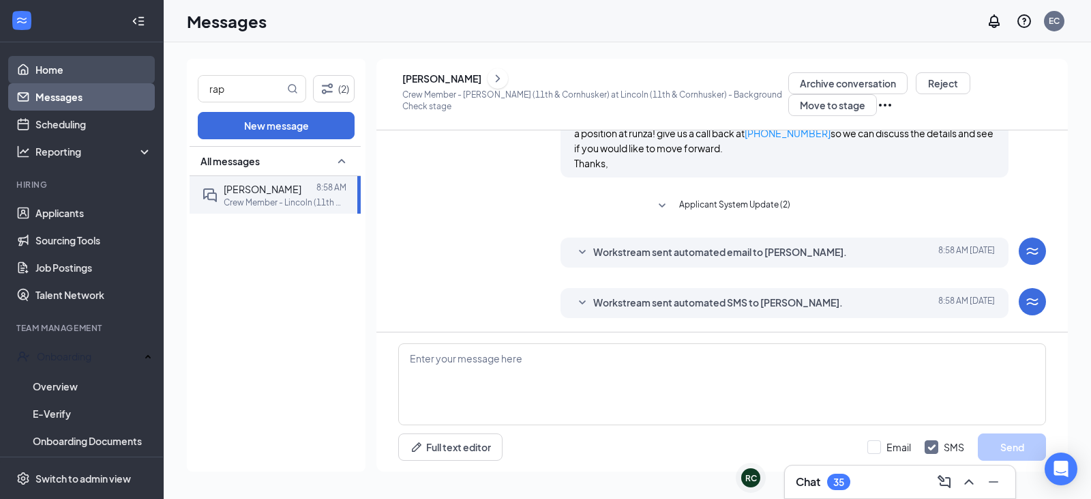
click at [50, 63] on link "Home" at bounding box center [93, 69] width 117 height 27
